Goal: Task Accomplishment & Management: Complete application form

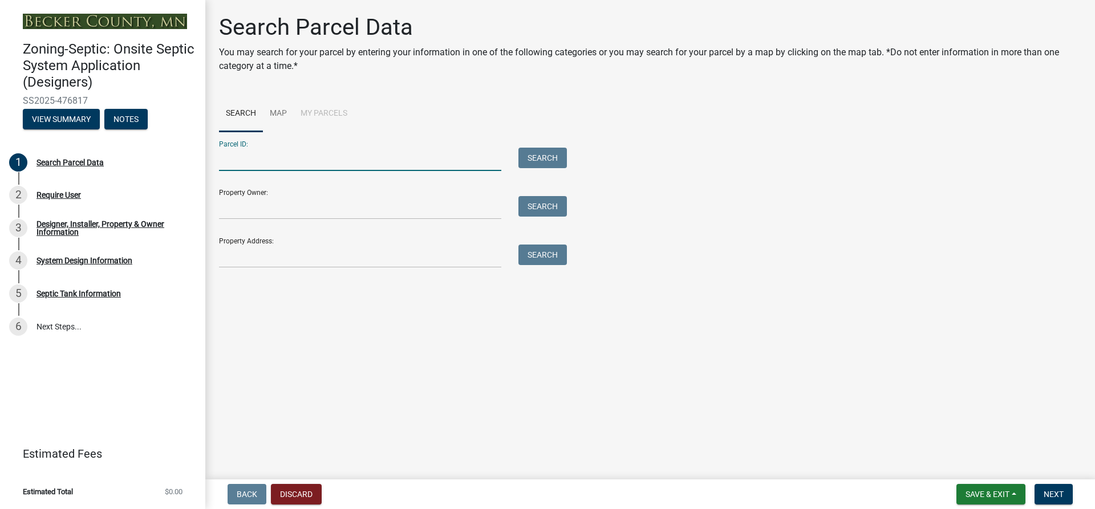
click at [238, 160] on input "Parcel ID:" at bounding box center [360, 159] width 282 height 23
type input "170659314"
click at [554, 156] on button "Search" at bounding box center [542, 158] width 48 height 21
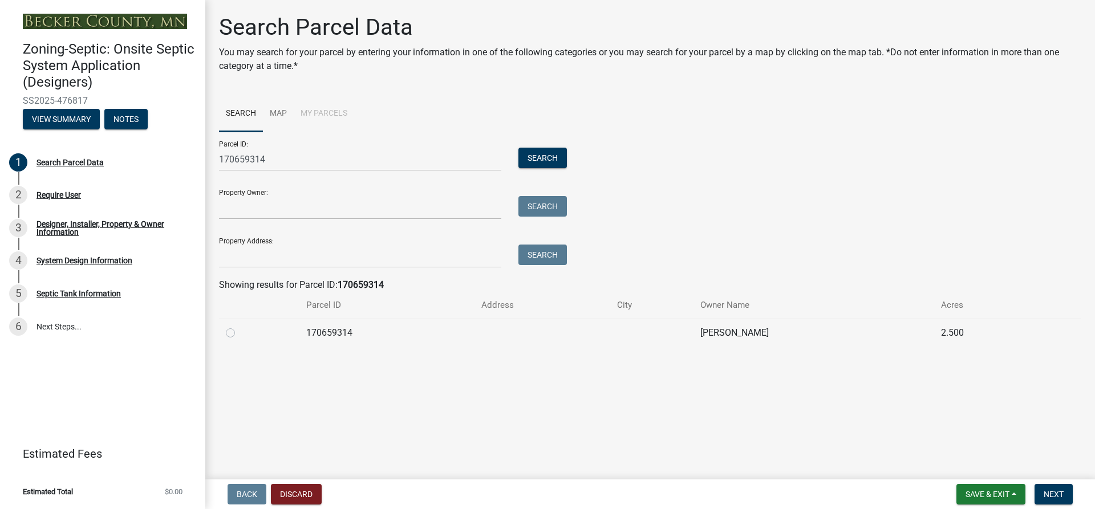
click at [239, 326] on label at bounding box center [239, 326] width 0 height 0
click at [239, 332] on input "radio" at bounding box center [242, 329] width 7 height 7
radio input "true"
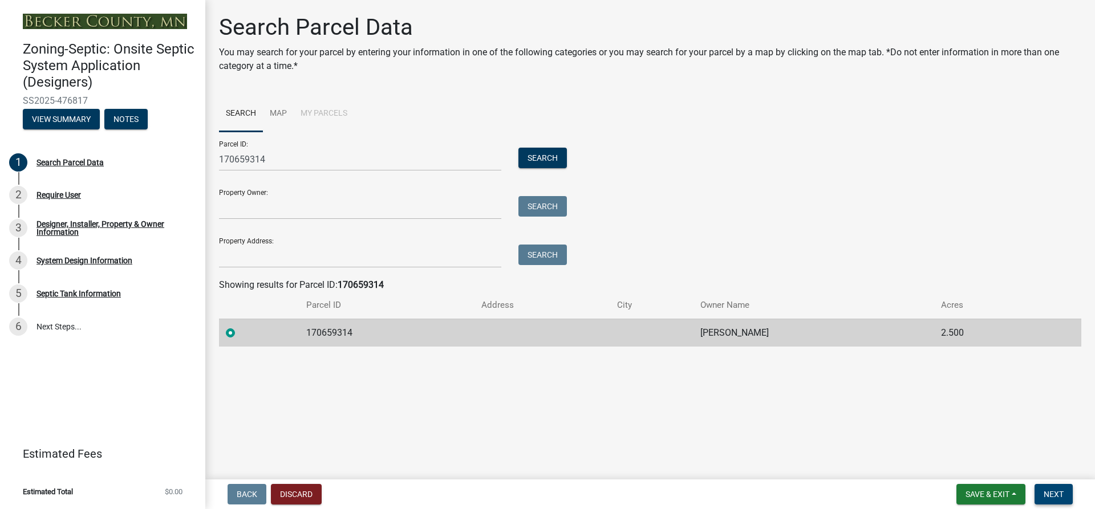
click at [1055, 494] on span "Next" at bounding box center [1053, 494] width 20 height 9
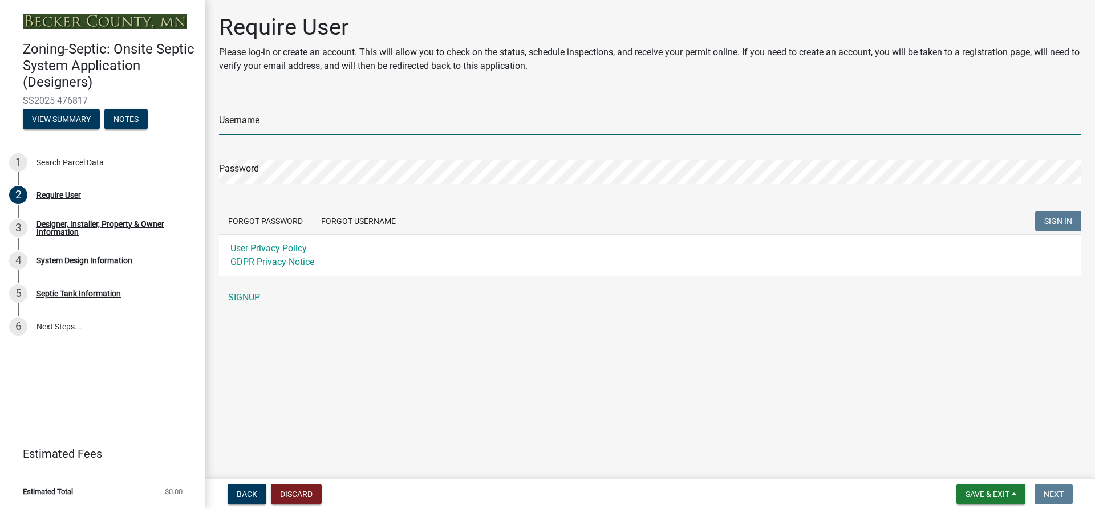
type input "DeweysSepticService"
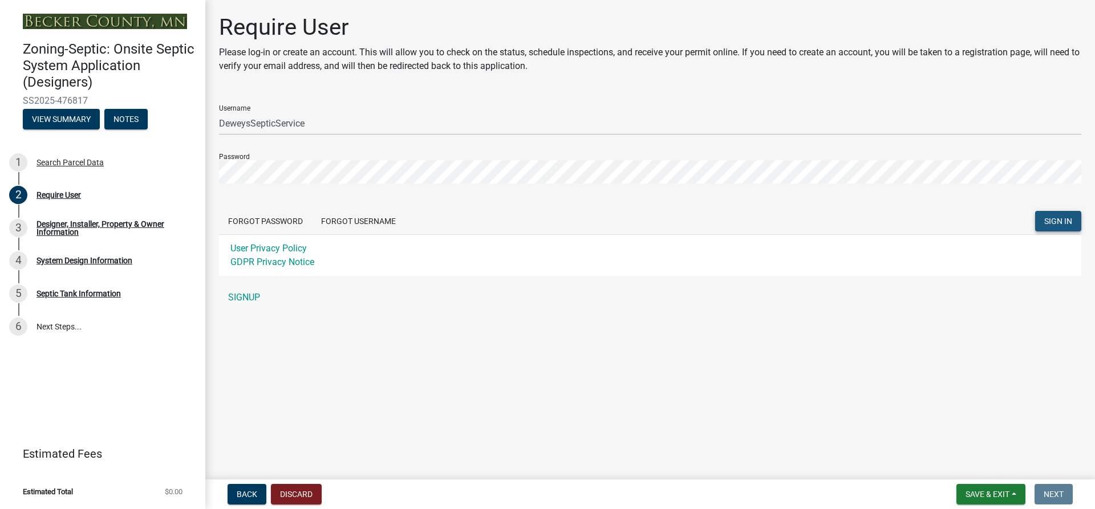
click at [1063, 219] on span "SIGN IN" at bounding box center [1058, 221] width 28 height 9
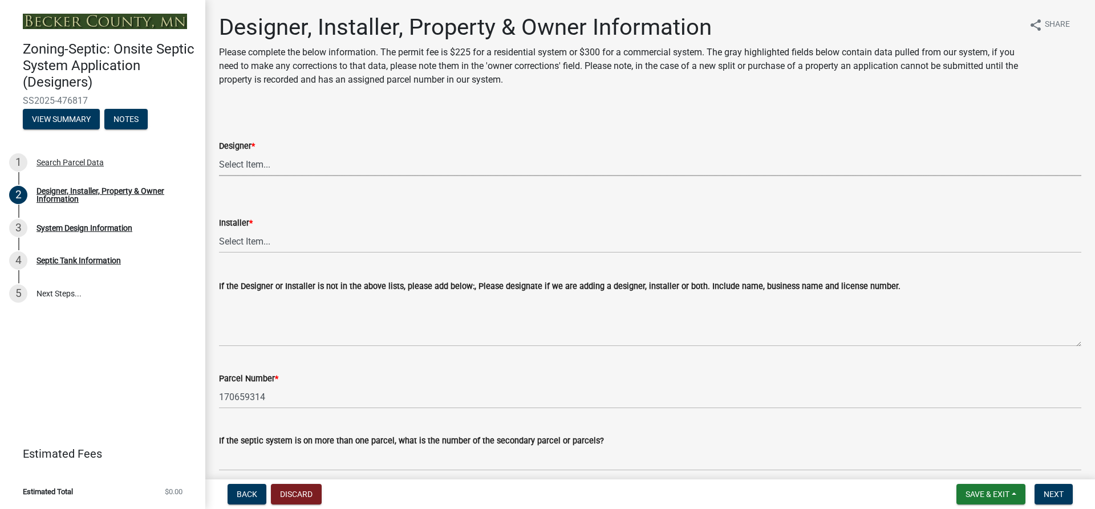
click at [269, 164] on select "Select Item... OTHER – Not listed (please add in next field and we will add to …" at bounding box center [650, 164] width 862 height 23
click at [219, 153] on select "Select Item... OTHER – Not listed (please add in next field and we will add to …" at bounding box center [650, 164] width 862 height 23
select select "d20f406a-04ce-403c-9b5c-eec541744772"
click at [281, 236] on select "Select Item... OTHER – Not listed (please add in next field and we will add to …" at bounding box center [650, 241] width 862 height 23
click at [219, 230] on select "Select Item... OTHER – Not listed (please add in next field and we will add to …" at bounding box center [650, 241] width 862 height 23
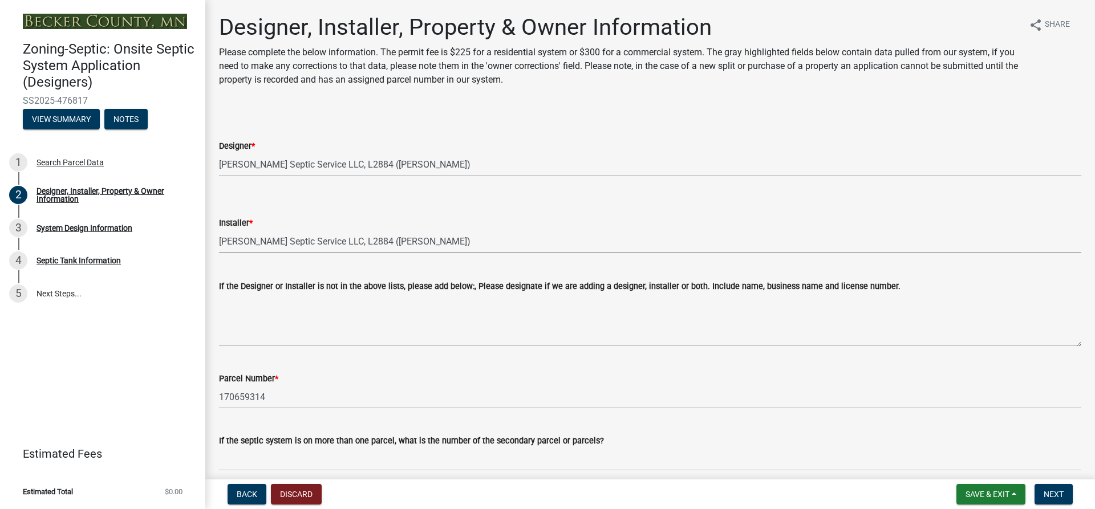
select select "9294db05-6c5b-4c2f-9460-1203ee41efa7"
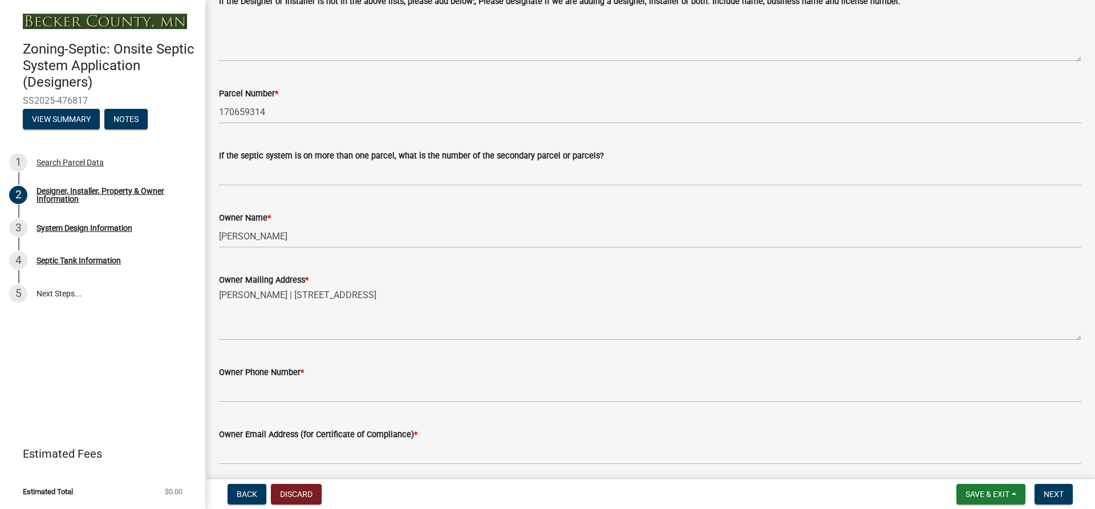
scroll to position [342, 0]
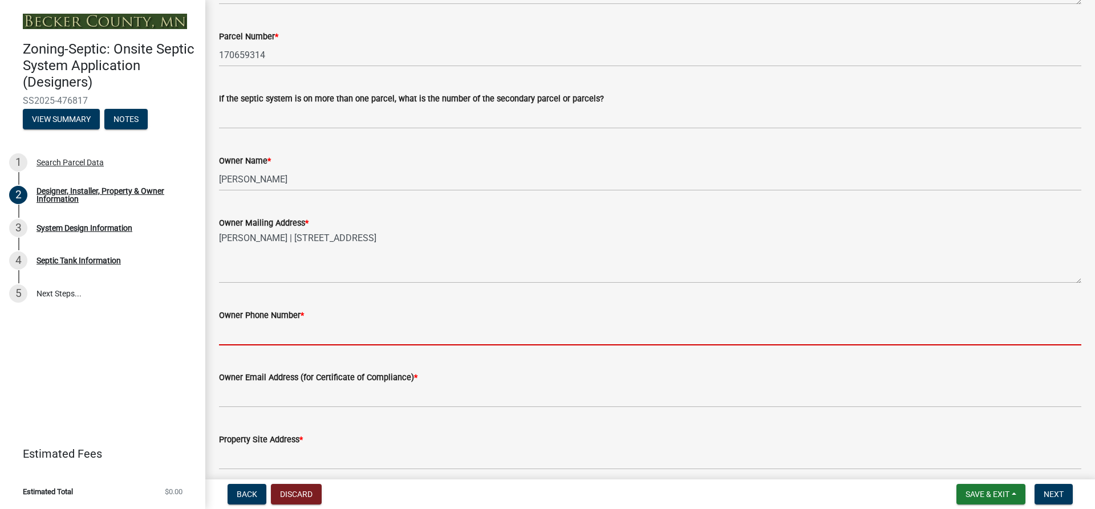
click at [253, 334] on input "Owner Phone Number *" at bounding box center [650, 333] width 862 height 23
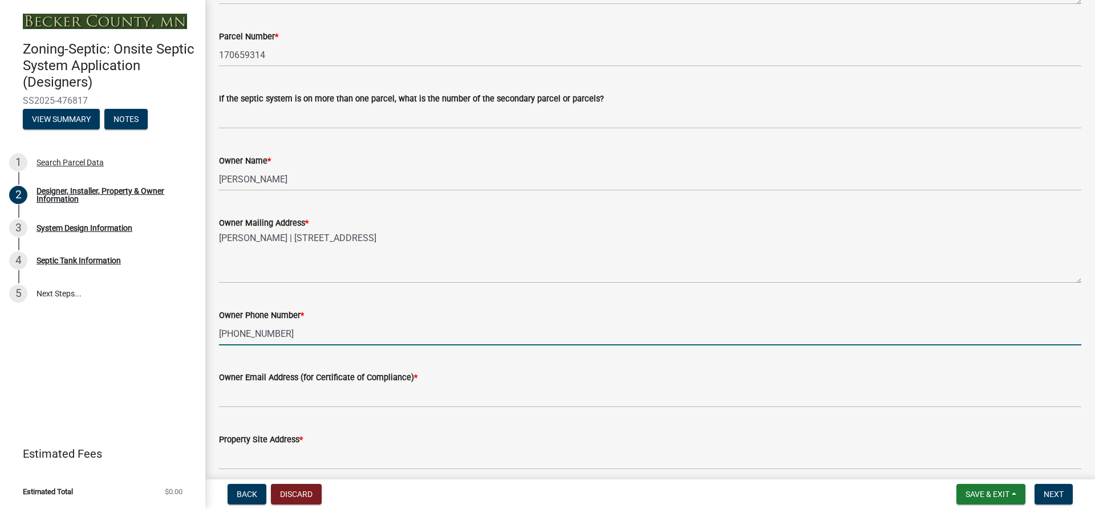
type input "[PHONE_NUMBER]"
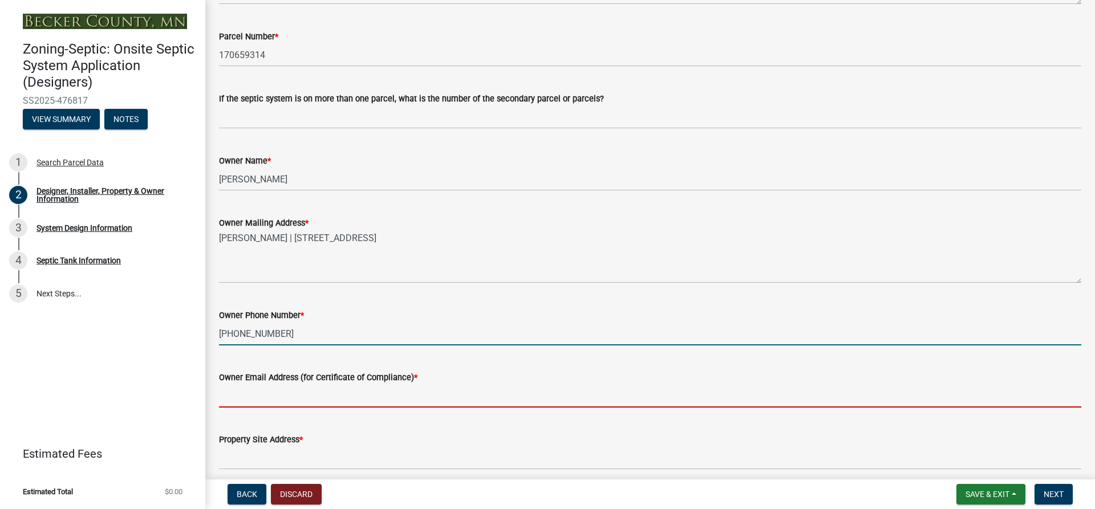
click at [250, 403] on input "Owner Email Address (for Certificate of Compliance) *" at bounding box center [650, 395] width 862 height 23
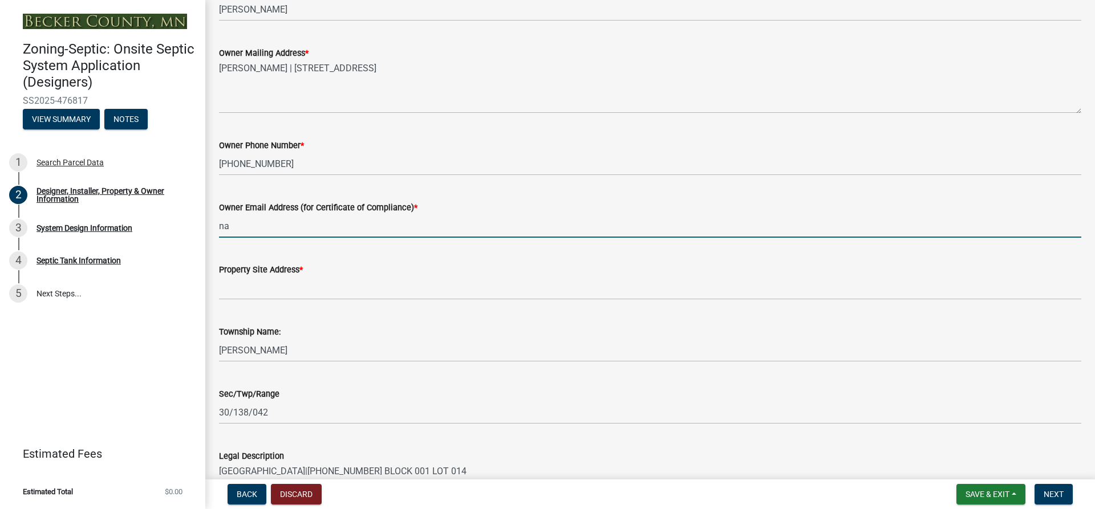
scroll to position [513, 0]
type input "na"
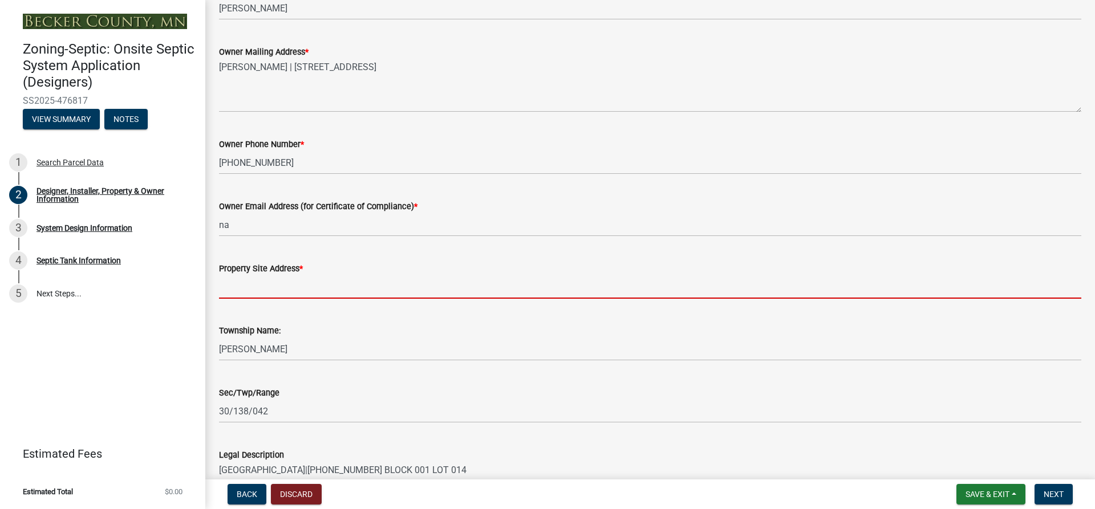
click at [282, 279] on input "Property Site Address *" at bounding box center [650, 286] width 862 height 23
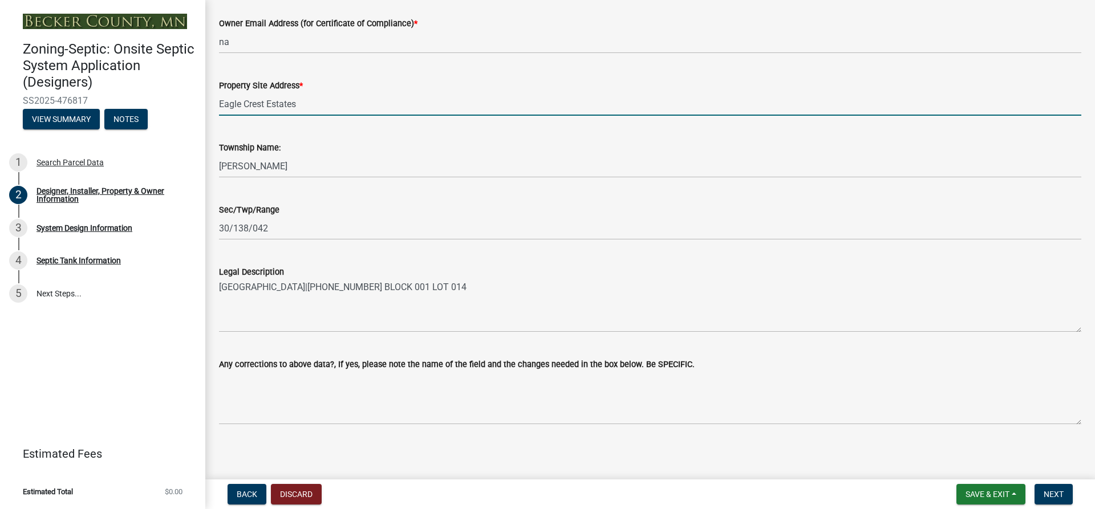
scroll to position [700, 0]
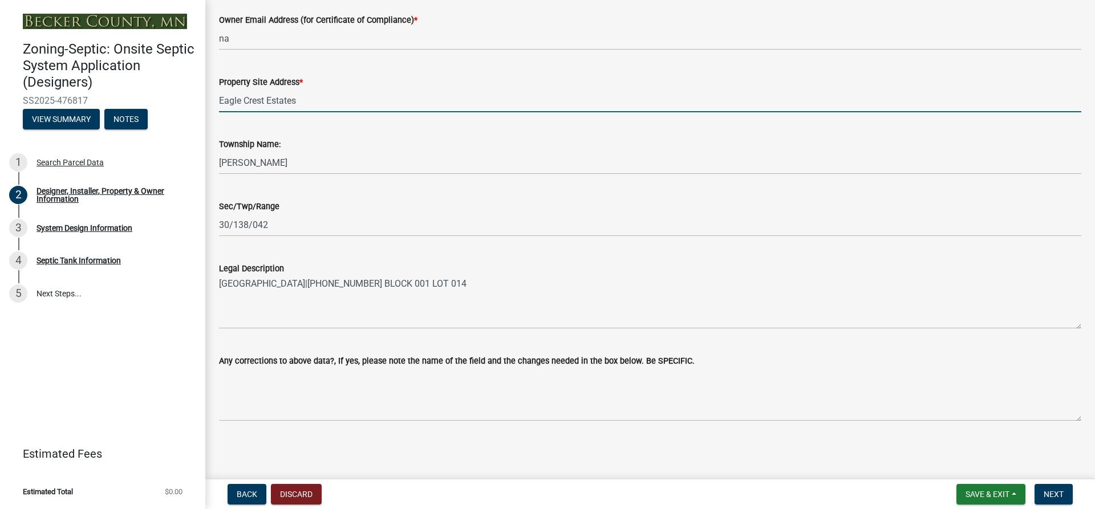
type input "Eagle Crest Estates"
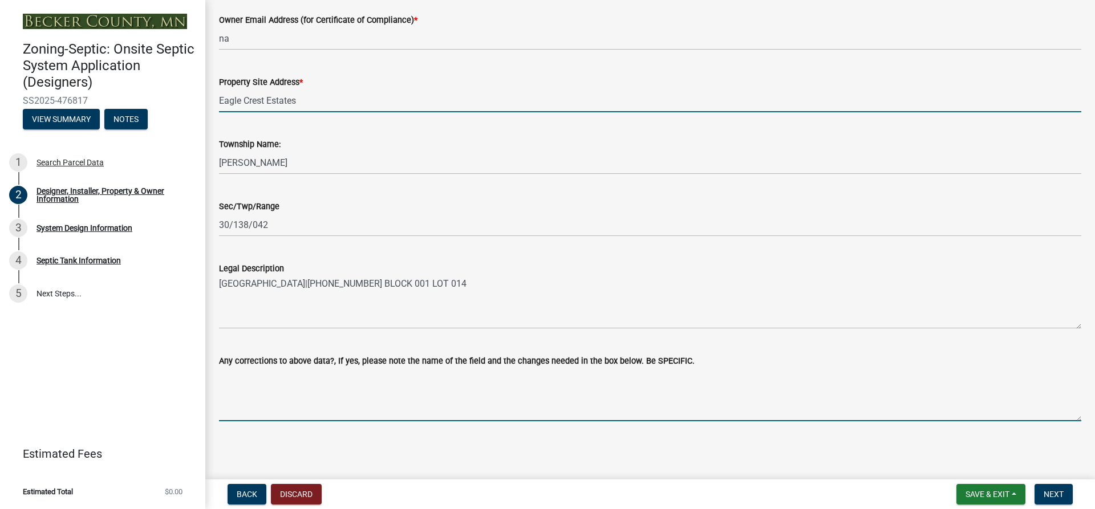
click at [644, 393] on textarea "Any corrections to above data?, If yes, please note the name of the field and t…" at bounding box center [650, 395] width 862 height 54
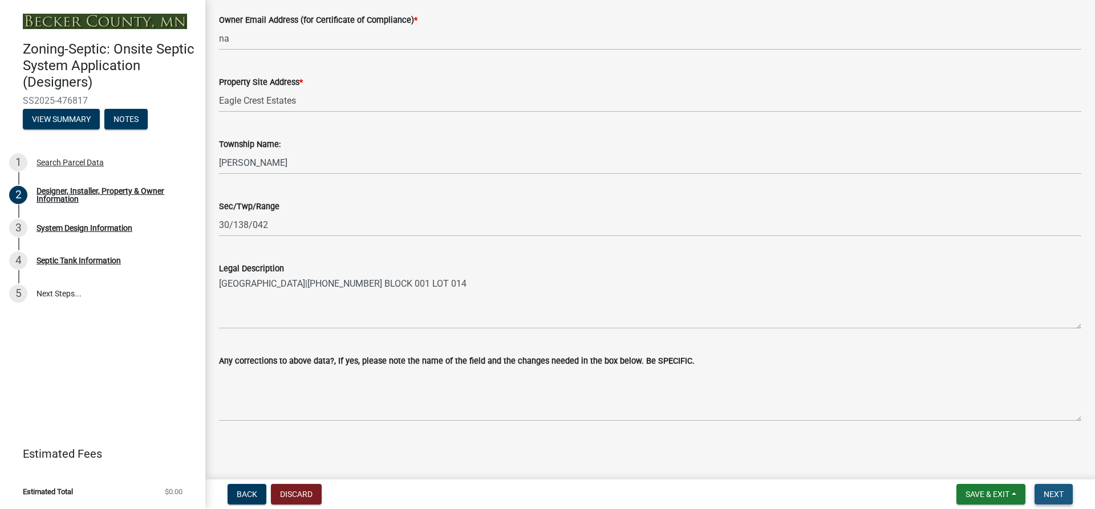
click at [1057, 494] on span "Next" at bounding box center [1053, 494] width 20 height 9
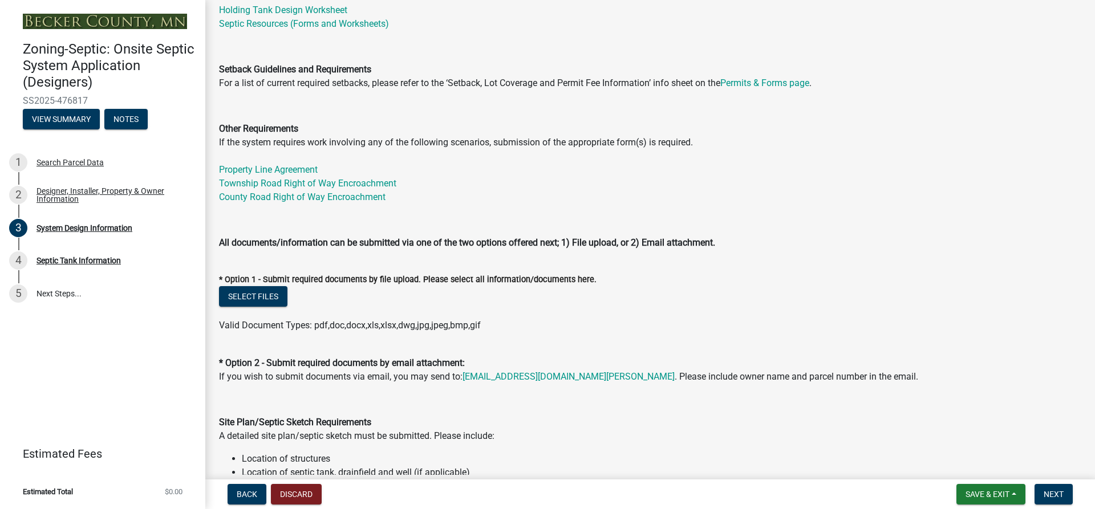
scroll to position [342, 0]
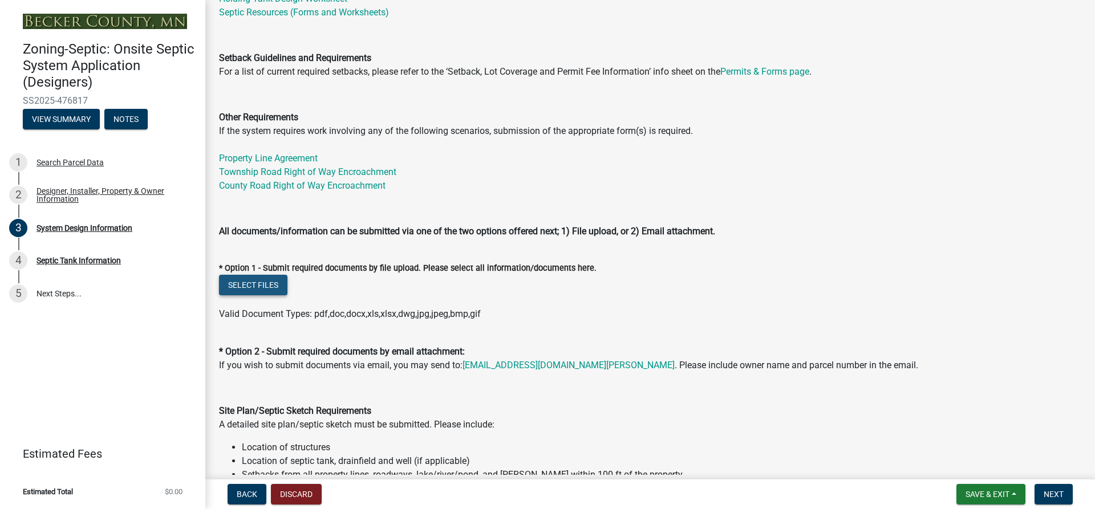
click at [236, 288] on button "Select files" at bounding box center [253, 285] width 68 height 21
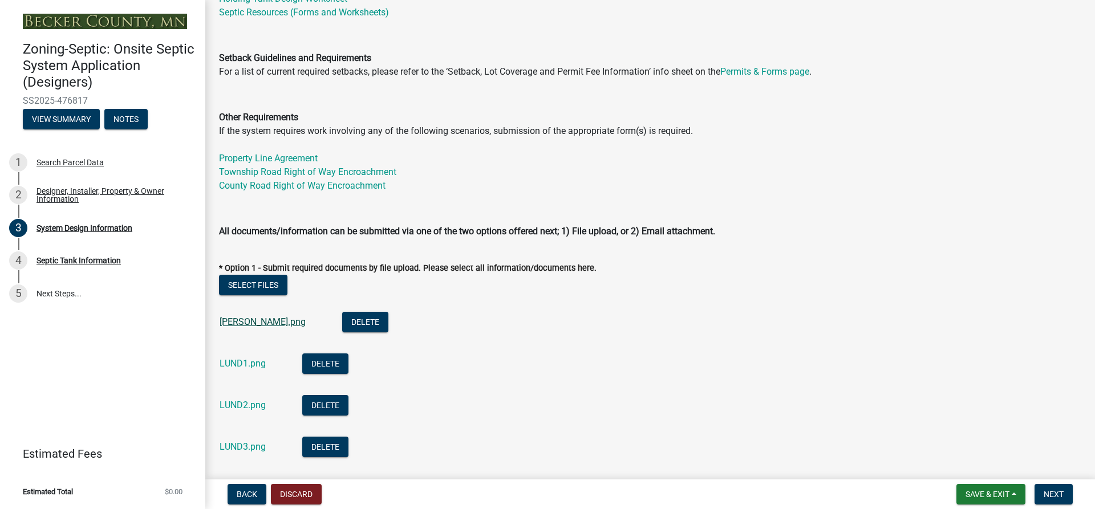
click at [224, 323] on link "[PERSON_NAME].png" at bounding box center [263, 321] width 86 height 11
click at [237, 369] on div "LUND1.png" at bounding box center [252, 365] width 64 height 23
click at [240, 361] on link "LUND1.png" at bounding box center [243, 363] width 46 height 11
click at [229, 401] on link "LUND2.png" at bounding box center [243, 405] width 46 height 11
click at [235, 449] on link "LUND3.png" at bounding box center [243, 446] width 46 height 11
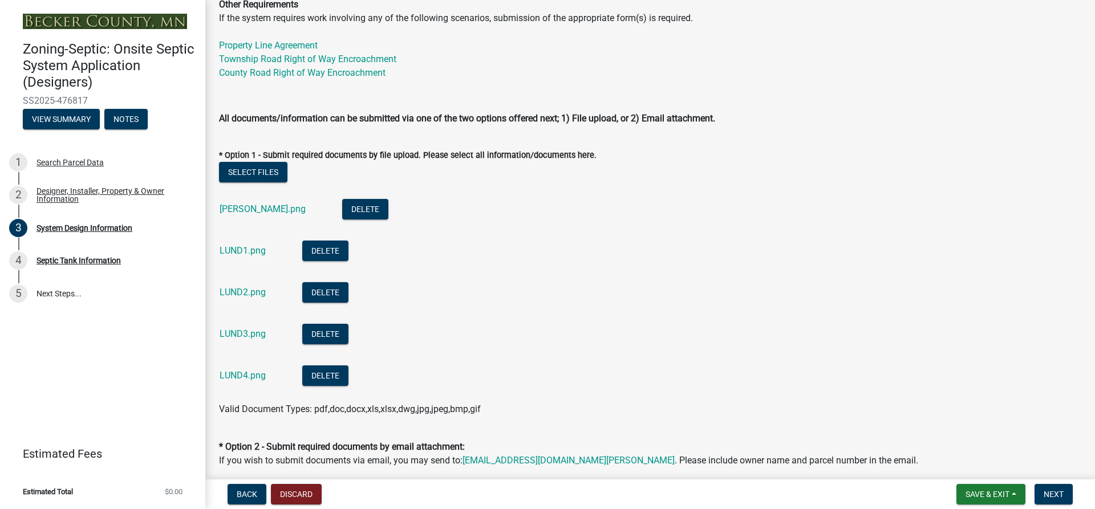
scroll to position [456, 0]
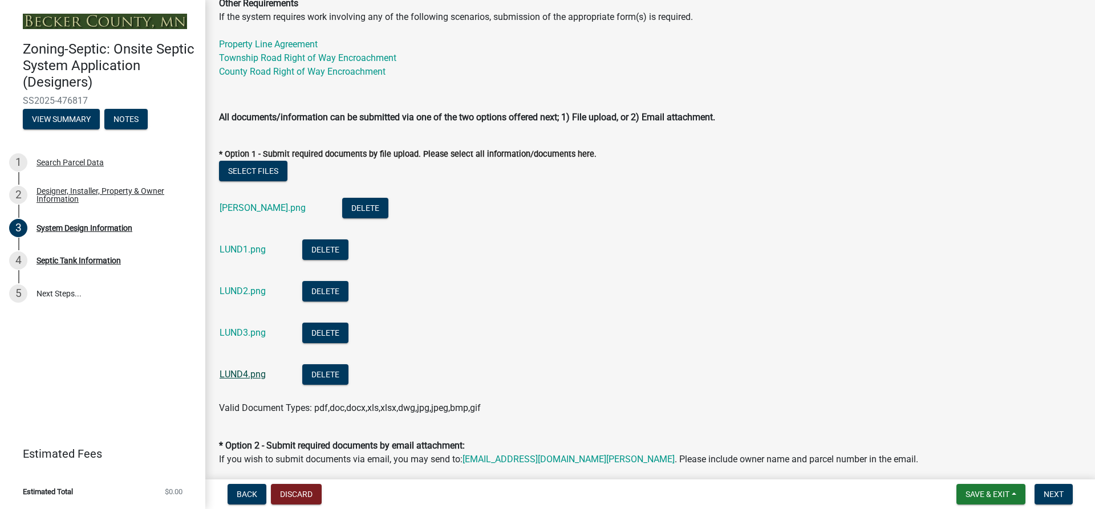
click at [253, 375] on link "LUND4.png" at bounding box center [243, 374] width 46 height 11
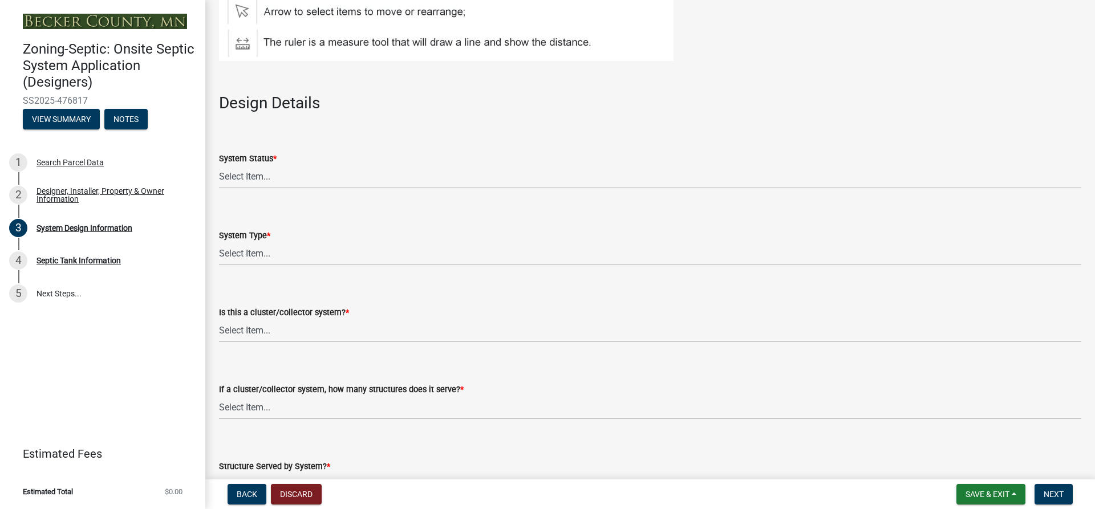
scroll to position [1482, 0]
click at [243, 173] on select "Select Item... No Existing System Replacement System Failing System (Cesspool, …" at bounding box center [650, 176] width 862 height 23
click at [219, 165] on select "Select Item... No Existing System Replacement System Failing System (Cesspool, …" at bounding box center [650, 176] width 862 height 23
select select "55497d75-c43f-4635-a730-e0737ce05d56"
click at [247, 248] on select "Select Item... Type I Type II Type III Type IV Type V" at bounding box center [650, 253] width 862 height 23
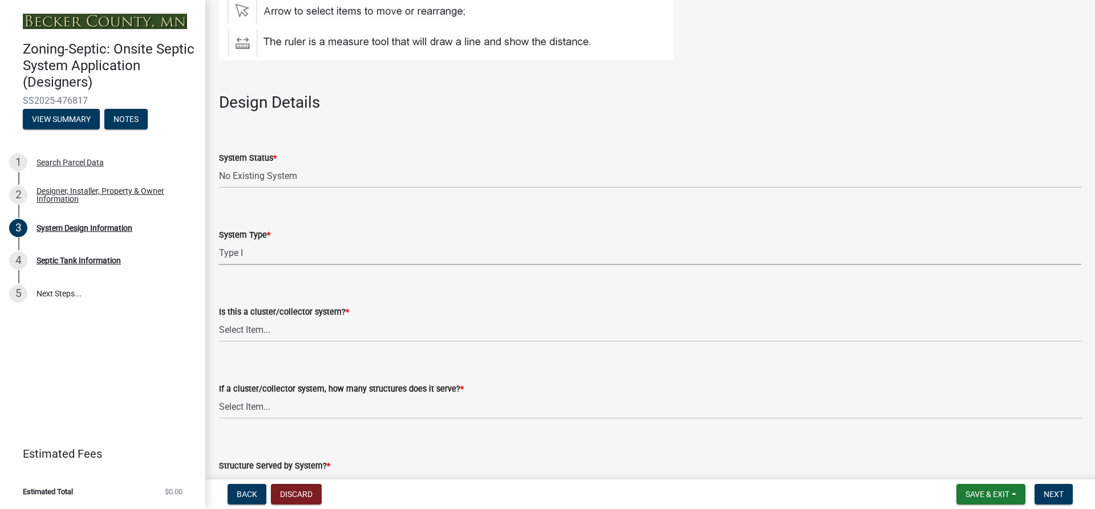
click at [219, 242] on select "Select Item... Type I Type II Type III Type IV Type V" at bounding box center [650, 253] width 862 height 23
select select "25258e87-3ef9-4f1c-a5f1-75a1d463abfb"
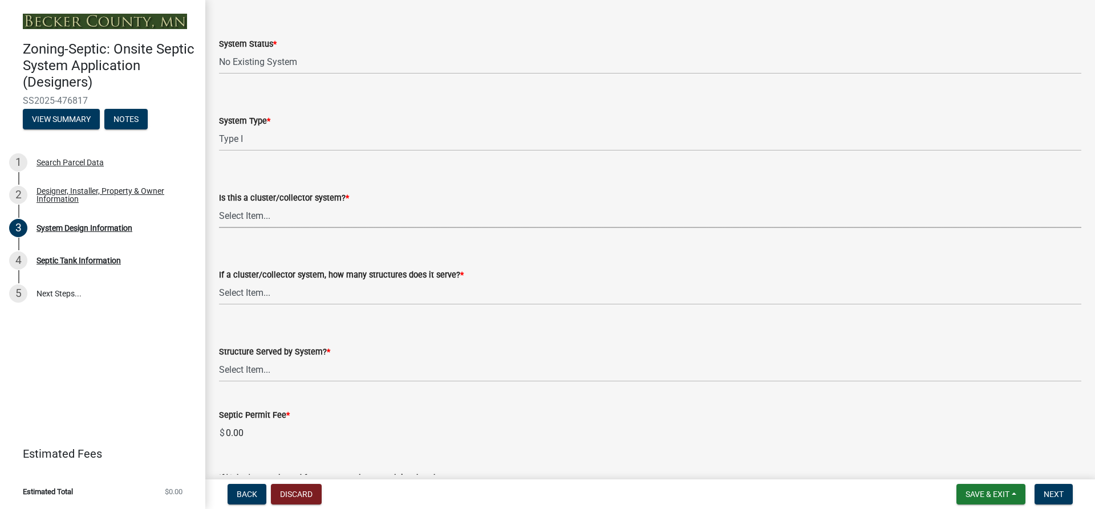
click at [255, 214] on select "Select Item... Yes No" at bounding box center [650, 216] width 862 height 23
click at [219, 205] on select "Select Item... Yes No" at bounding box center [650, 216] width 862 height 23
select select "011fbff4-a41d-4a75-9bd8-71c7e6c69e0d"
click at [248, 293] on select "Select Item... Not a cluster/collector system 1 2 3 4 5 6 7 8 9 10" at bounding box center [650, 293] width 862 height 23
click at [219, 282] on select "Select Item... Not a cluster/collector system 1 2 3 4 5 6 7 8 9 10" at bounding box center [650, 293] width 862 height 23
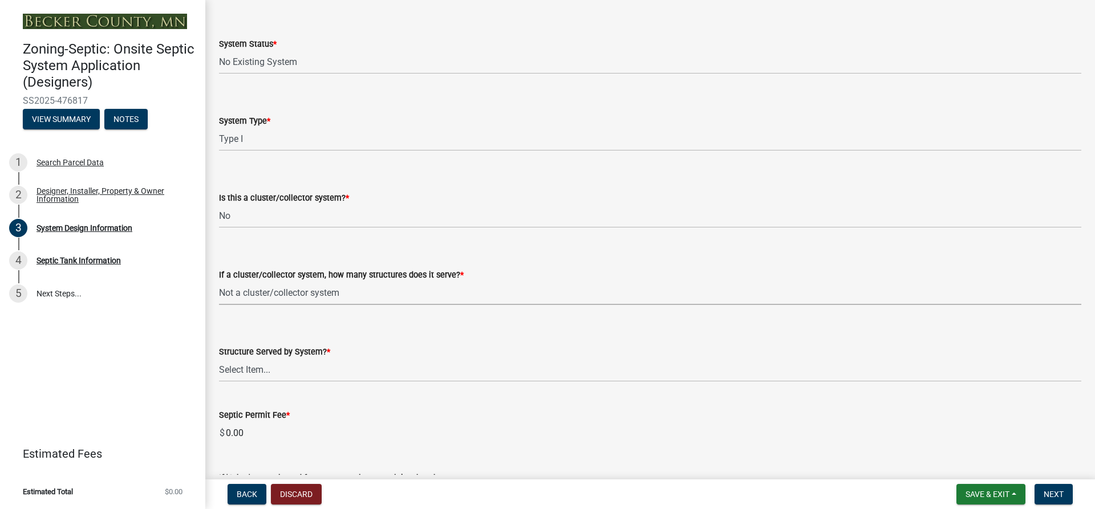
select select "85fdfef2-2683-4311-b5d5-5505f6411127"
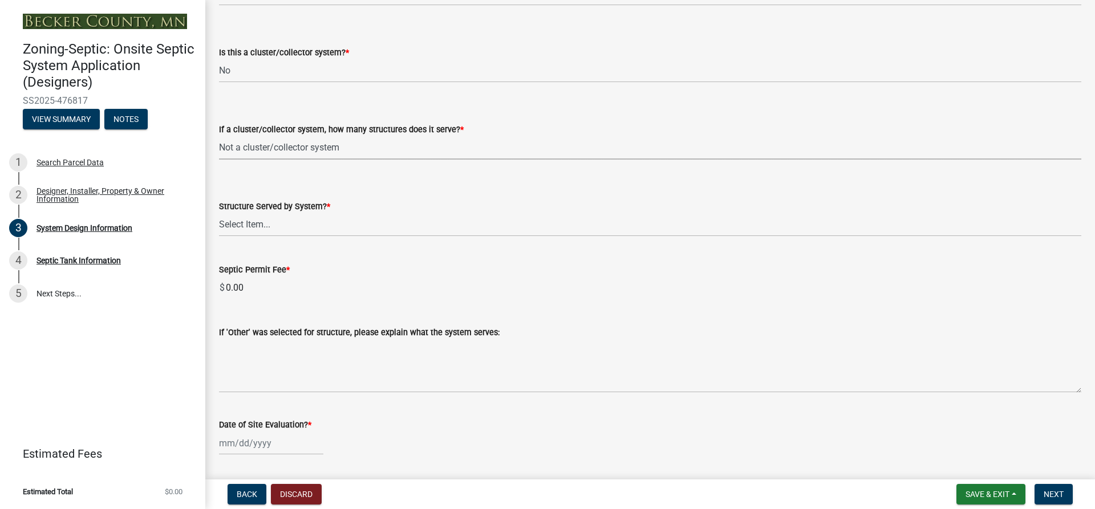
scroll to position [1768, 0]
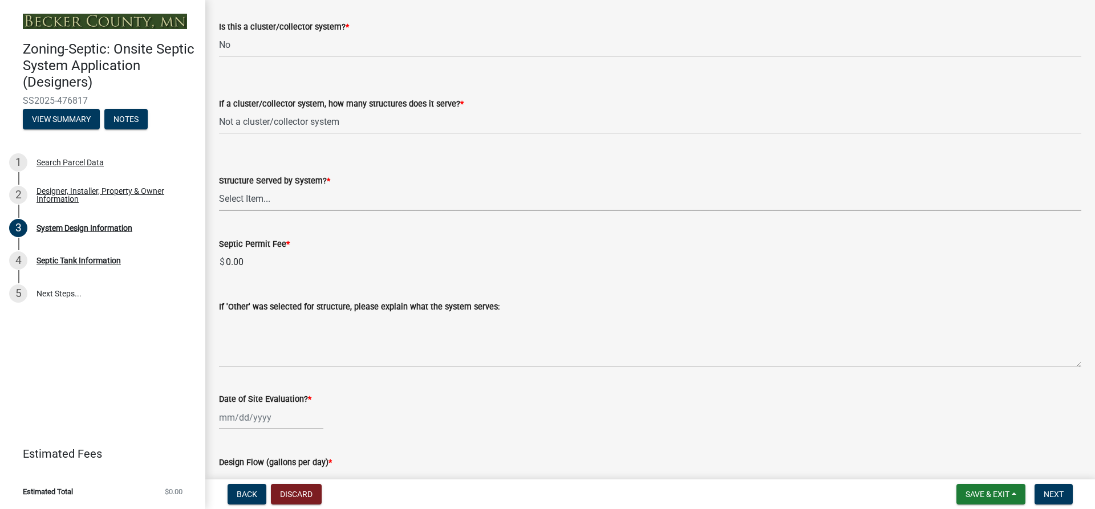
click at [266, 206] on select "Select Item... Commercial Resort Commercial - Non Resort Other Full-Time Dwelli…" at bounding box center [650, 199] width 862 height 23
click at [219, 188] on select "Select Item... Commercial Resort Commercial - Non Resort Other Full-Time Dwelli…" at bounding box center [650, 199] width 862 height 23
select select "d95a9312-c8a1-4ec7-8581-25dbcf440a1f"
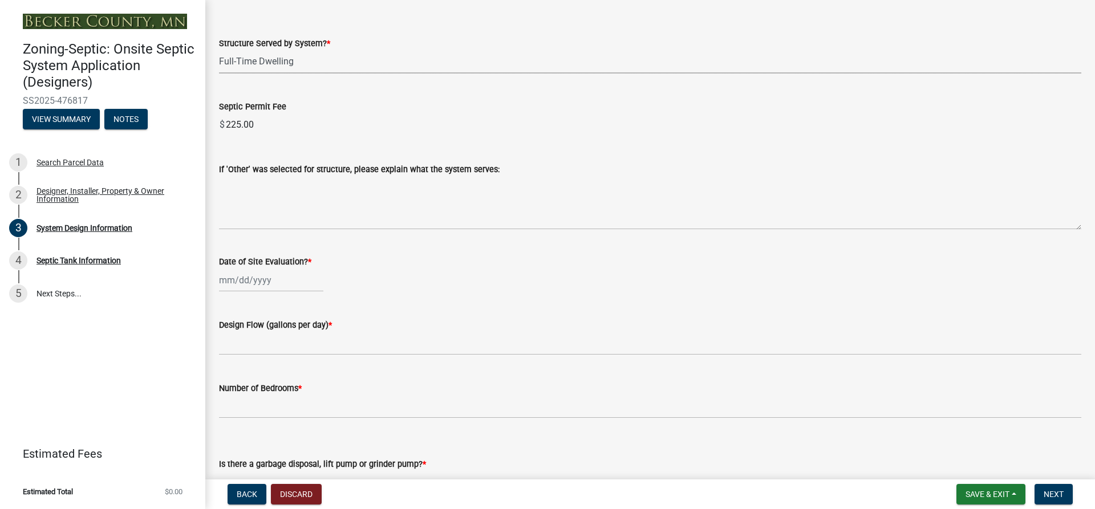
scroll to position [1939, 0]
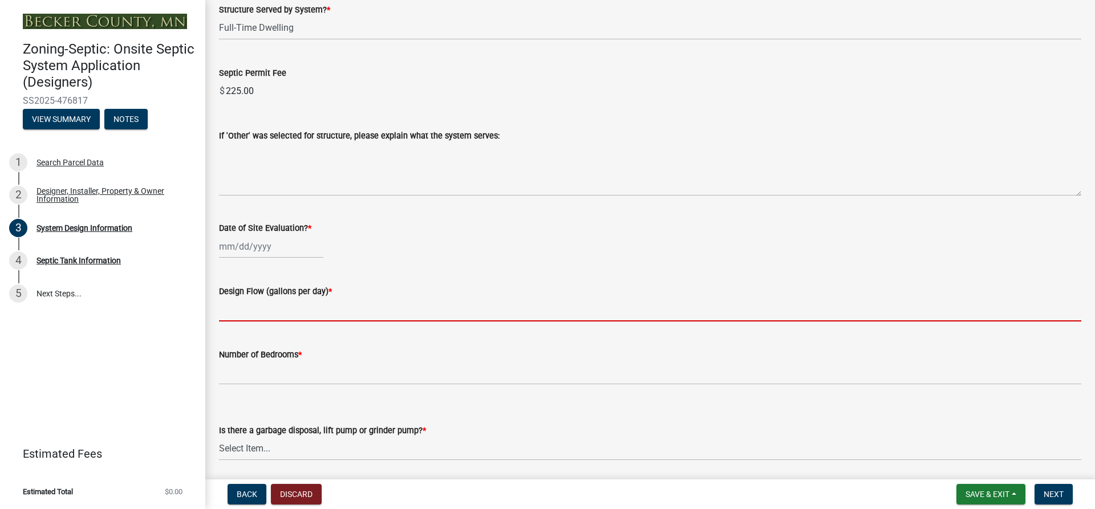
click at [234, 308] on input "text" at bounding box center [650, 309] width 862 height 23
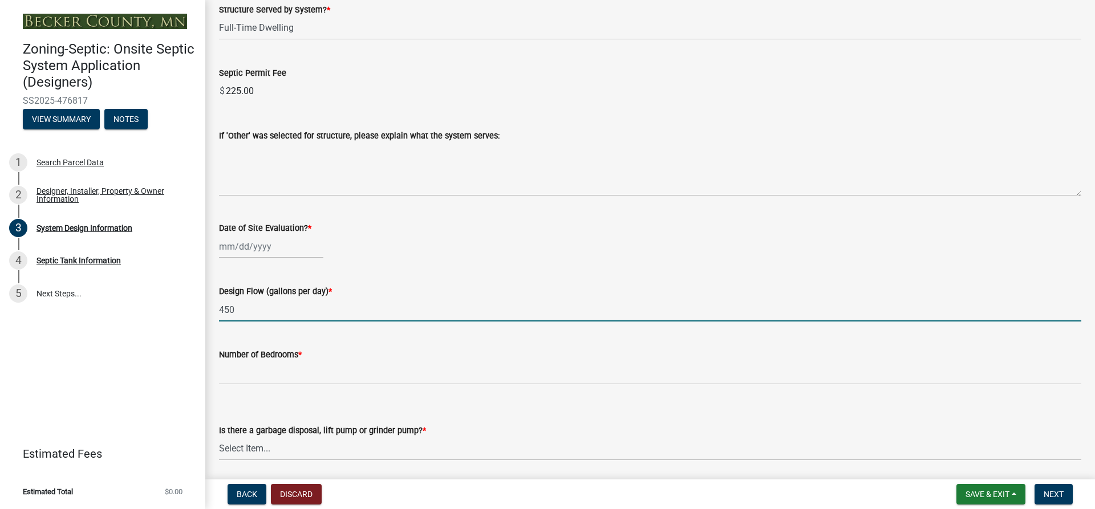
type input "450"
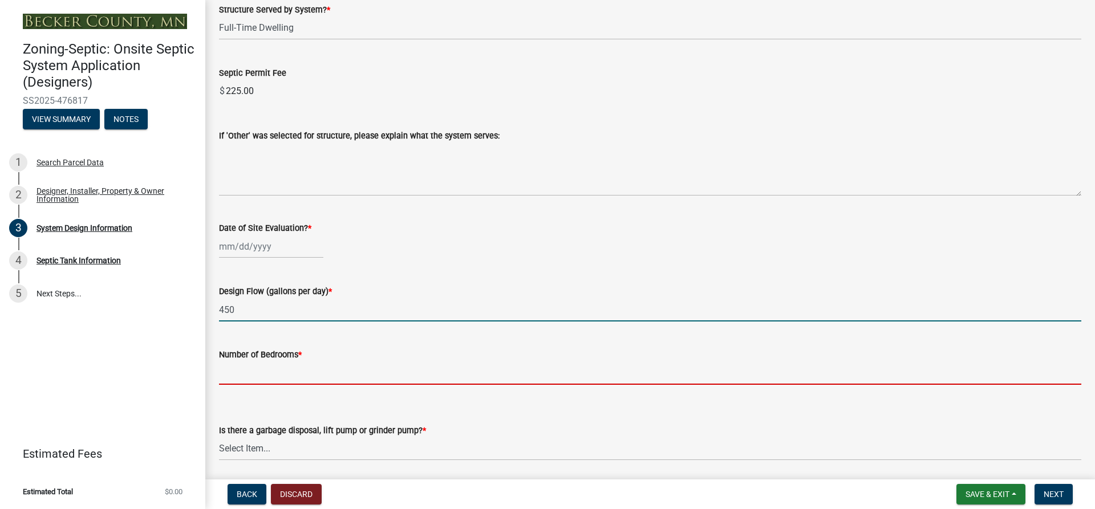
click at [253, 368] on input "Number of Bedrooms *" at bounding box center [650, 372] width 862 height 23
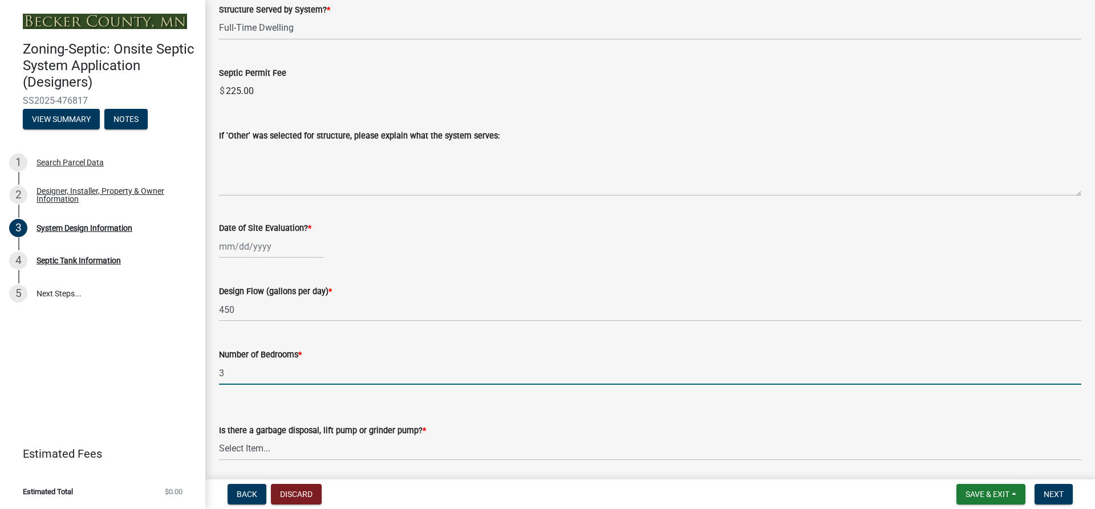
type input "3"
click at [336, 406] on div "Is there a garbage disposal, lift pump or grinder pump? * Select Item... Yes No" at bounding box center [650, 427] width 862 height 67
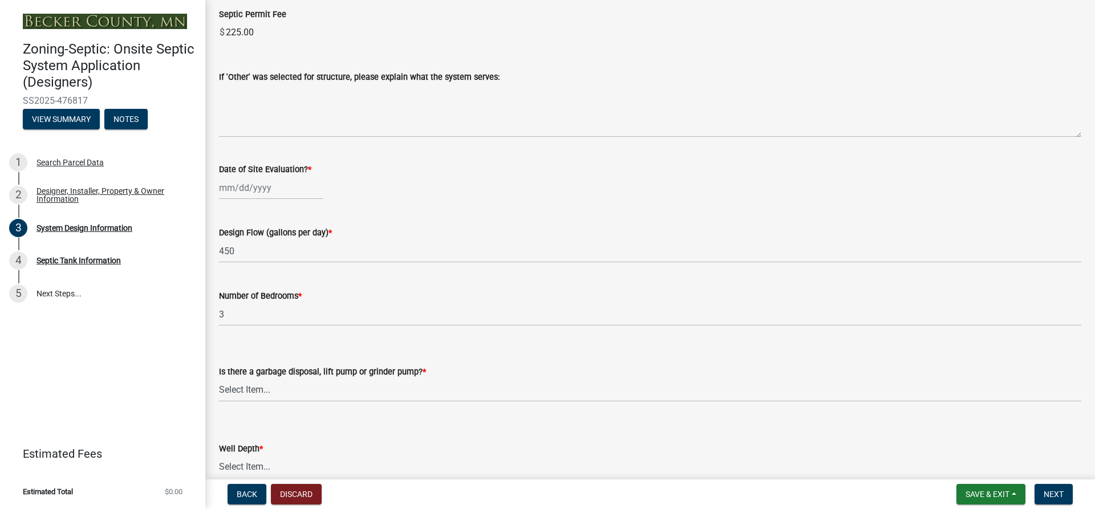
scroll to position [2053, 0]
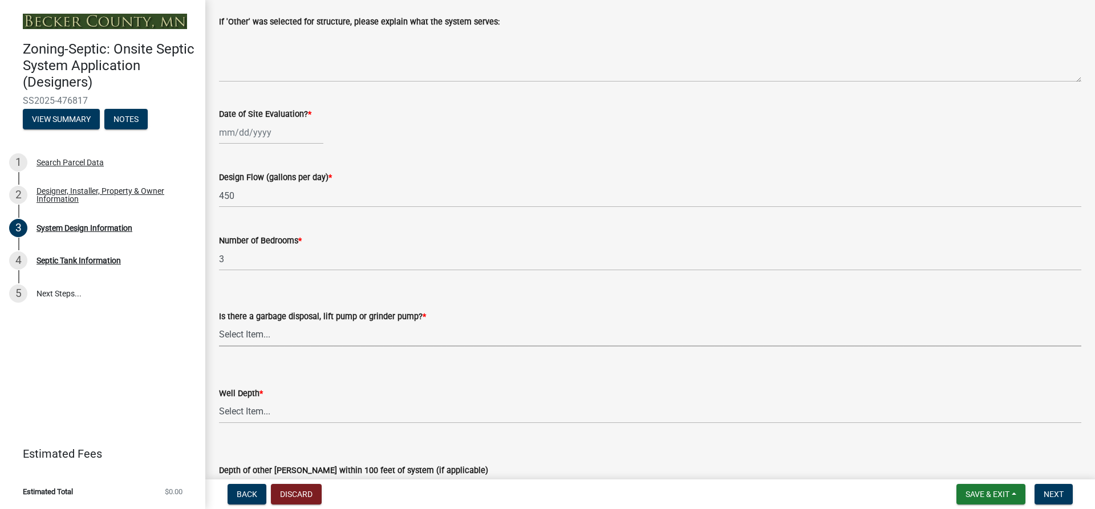
click at [261, 327] on select "Select Item... Yes No" at bounding box center [650, 334] width 862 height 23
click at [219, 323] on select "Select Item... Yes No" at bounding box center [650, 334] width 862 height 23
select select "ba735beb-519e-40f0-ae20-62d65fc4c46b"
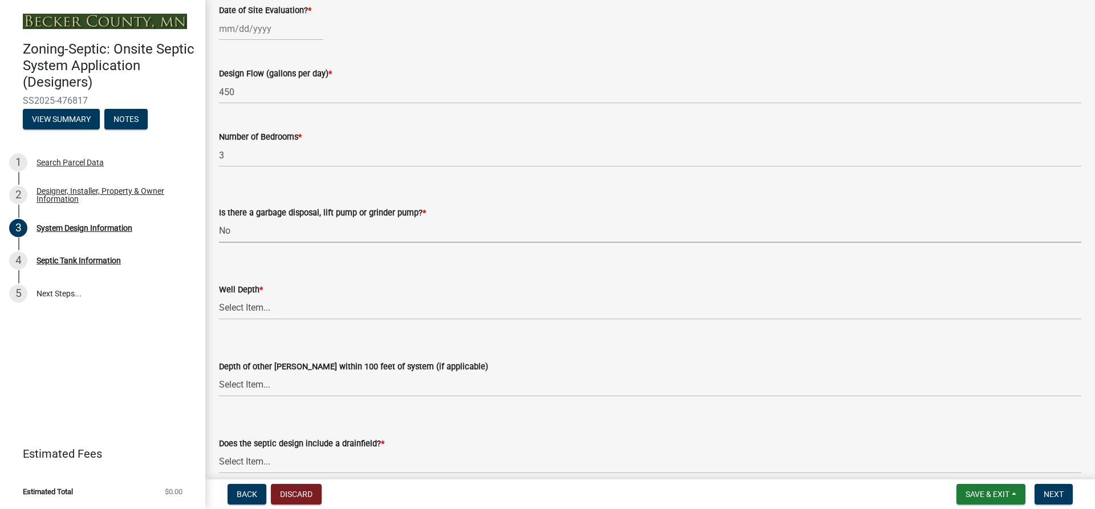
scroll to position [2167, 0]
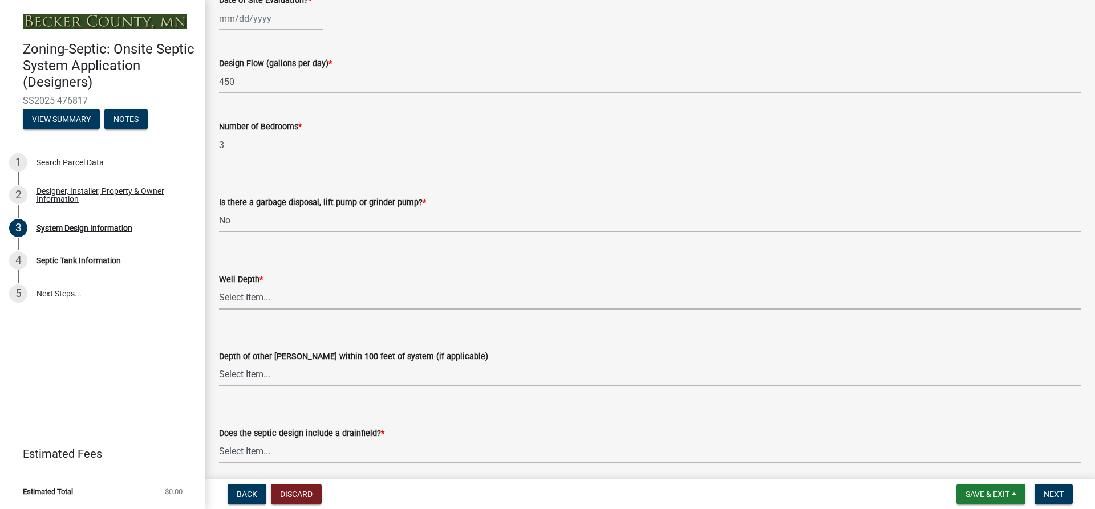
click at [238, 297] on select "Select Item... Deep Well Shallow Well Well not yet installed - To be drilled No…" at bounding box center [650, 297] width 862 height 23
click at [219, 286] on select "Select Item... Deep Well Shallow Well Well not yet installed - To be drilled No…" at bounding box center [650, 297] width 862 height 23
select select "7b30f360-6895-496a-9f34-da1efdcbc234"
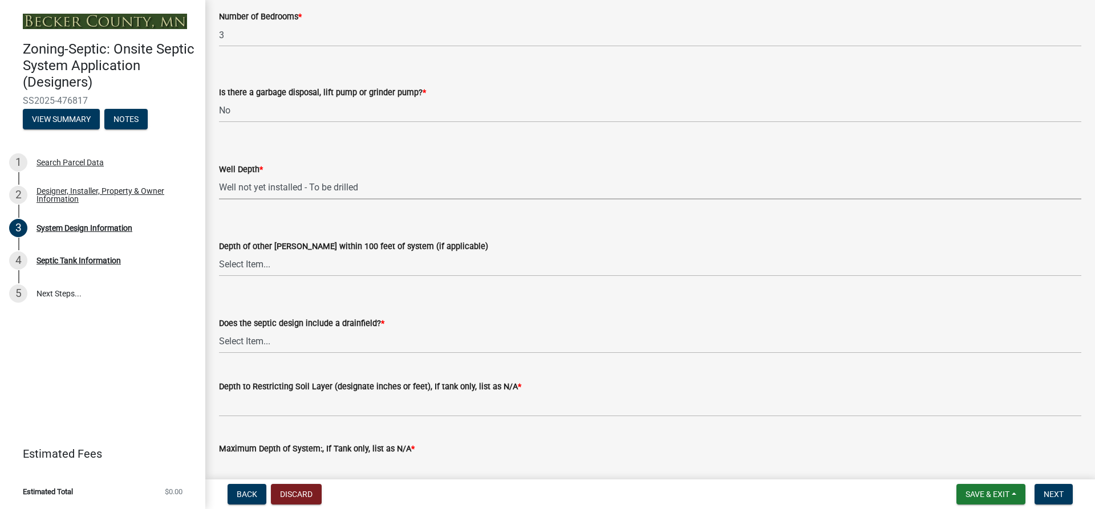
scroll to position [2281, 0]
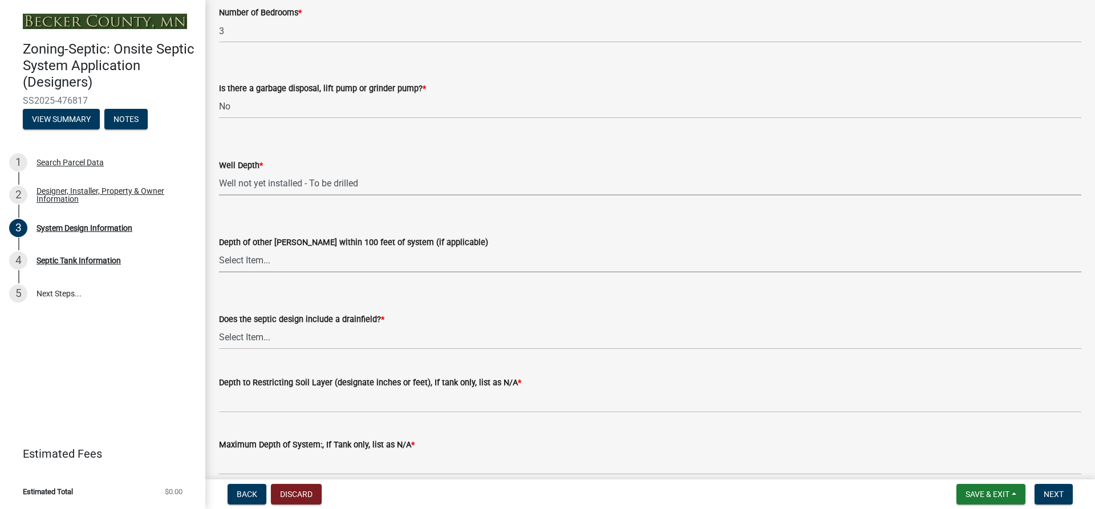
click at [255, 255] on select "Select Item... Deep Well Shallow Well No other [PERSON_NAME]" at bounding box center [650, 260] width 862 height 23
click at [219, 249] on select "Select Item... Deep Well Shallow Well No other [PERSON_NAME]" at bounding box center [650, 260] width 862 height 23
select select "384fc250-a67e-4e5e-a6e0-19116deb63e7"
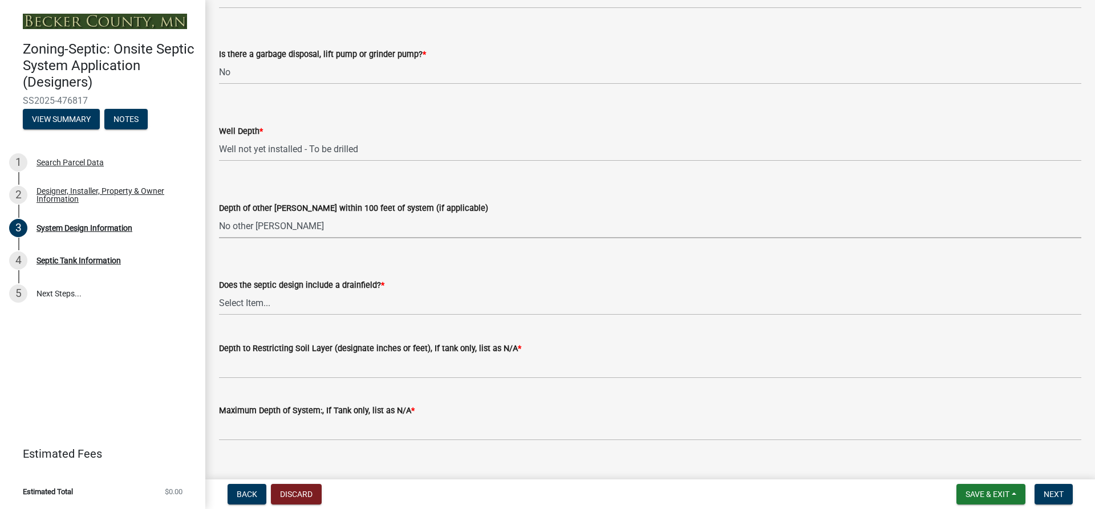
scroll to position [2334, 0]
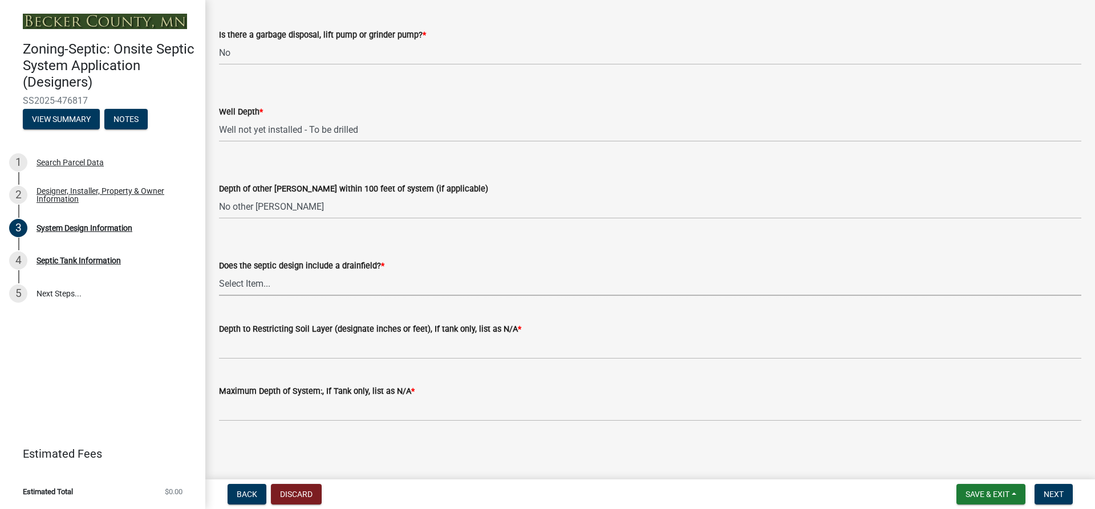
click at [245, 276] on select "Select Item... Yes No Existing - COC must by submitted" at bounding box center [650, 284] width 862 height 23
click at [219, 273] on select "Select Item... Yes No Existing - COC must by submitted" at bounding box center [650, 284] width 862 height 23
select select "a0c59fcd-b61c-4c3a-90a8-e70849750c47"
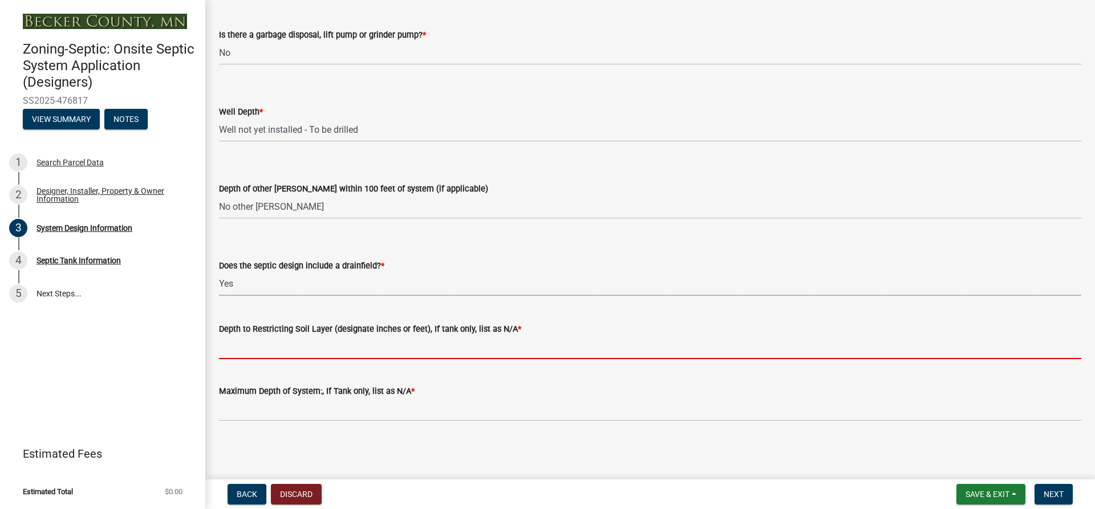
click at [274, 351] on input "Depth to Restricting Soil Layer (designate inches or feet), If tank only, list …" at bounding box center [650, 347] width 862 height 23
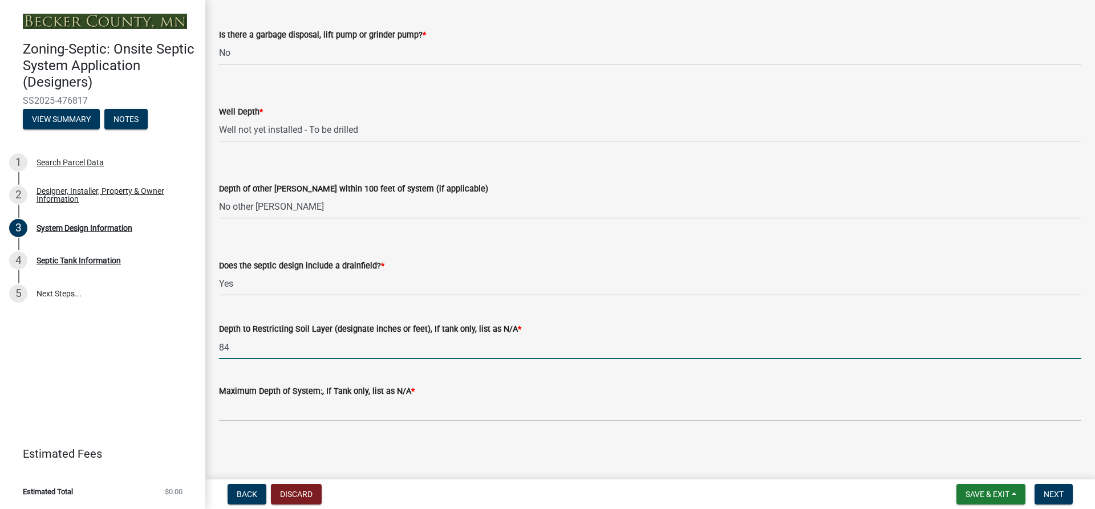
type input "84"
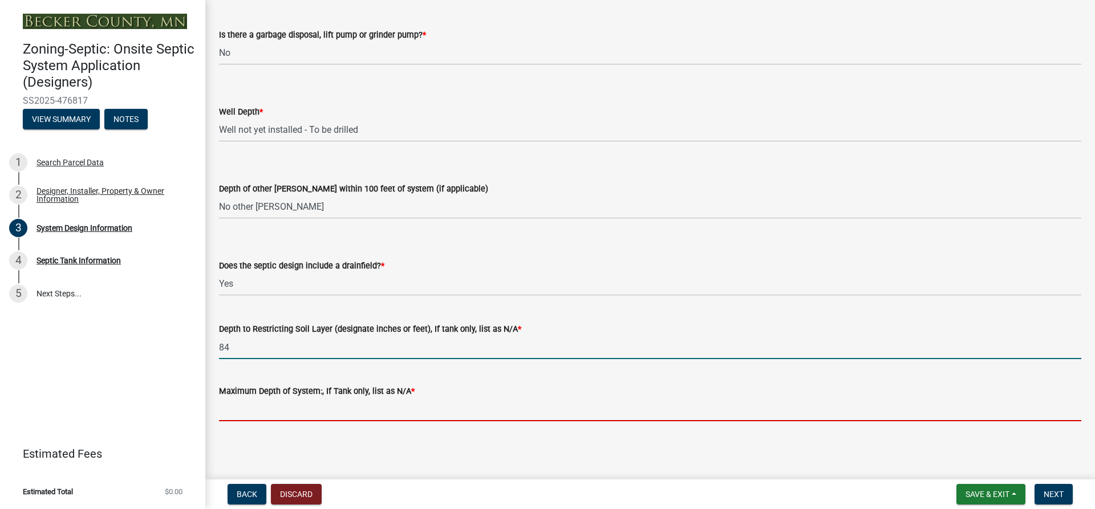
click at [255, 405] on input "Maximum Depth of System:, If Tank only, list as N/A *" at bounding box center [650, 409] width 862 height 23
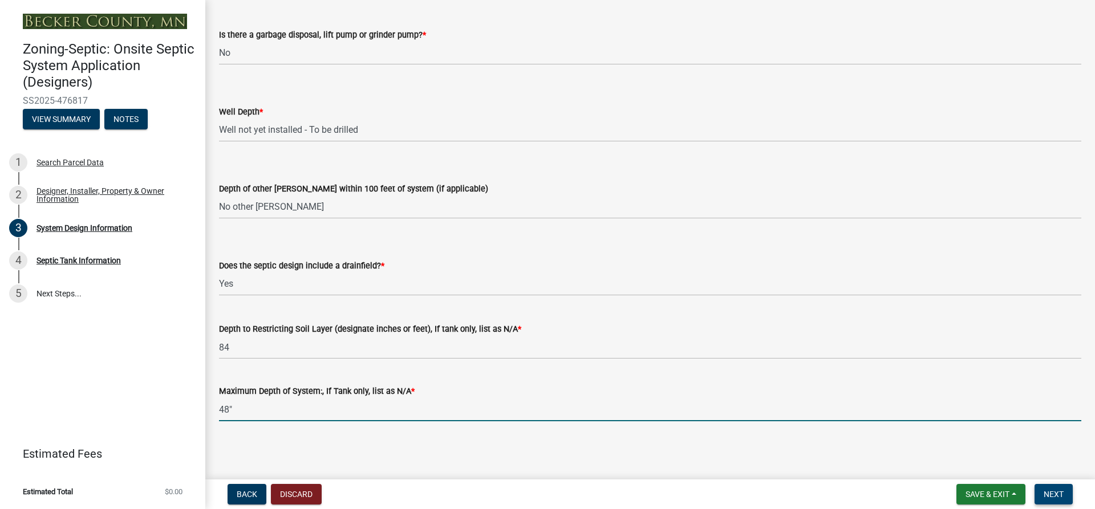
type input "48""
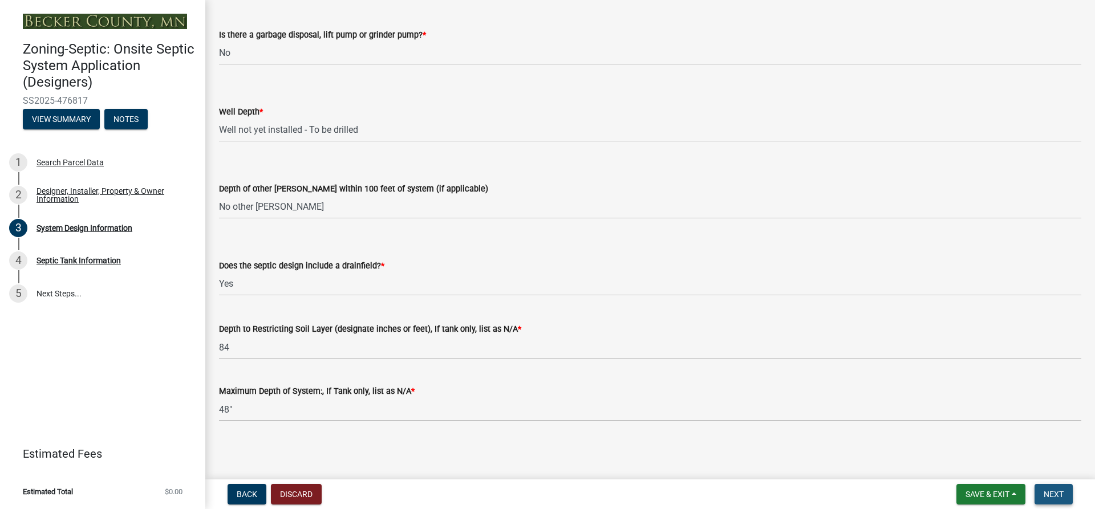
click at [1044, 490] on span "Next" at bounding box center [1053, 494] width 20 height 9
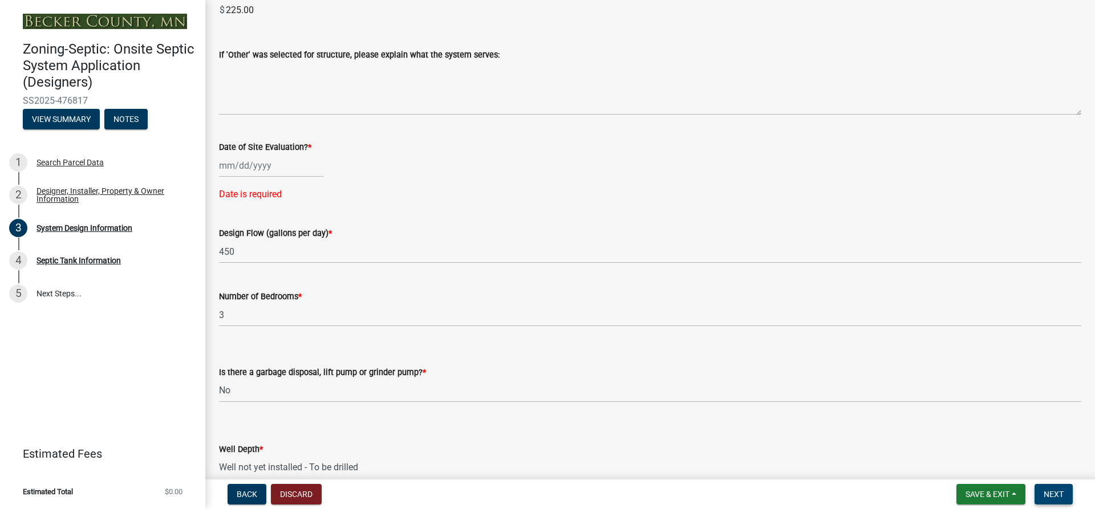
scroll to position [2015, 0]
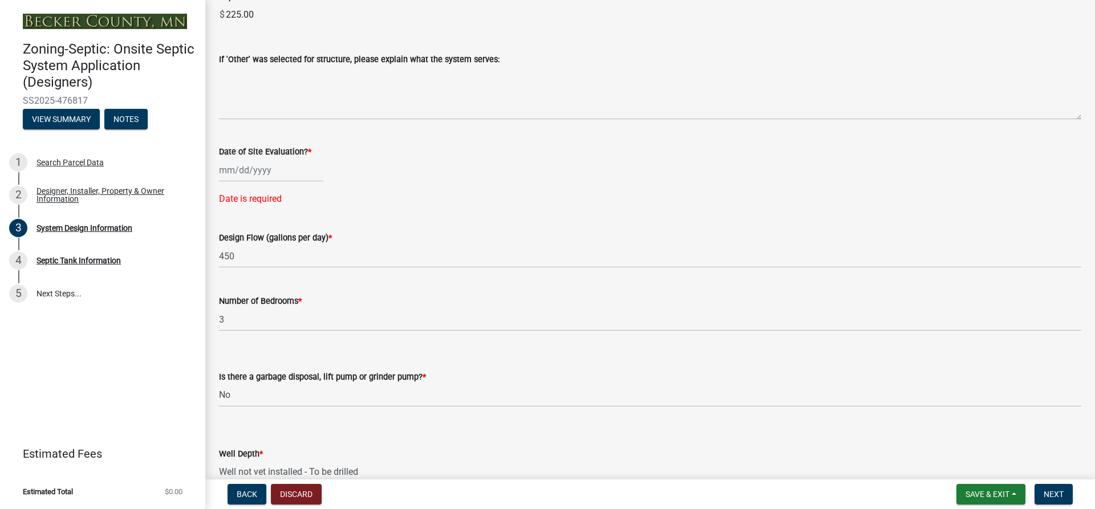
select select "9"
select select "2025"
click at [254, 171] on div "[PERSON_NAME] Feb Mar Apr [PERSON_NAME][DATE] Oct Nov [DATE] 1526 1527 1528 152…" at bounding box center [271, 170] width 104 height 23
click at [228, 190] on button "Previous month" at bounding box center [231, 194] width 14 height 18
select select "8"
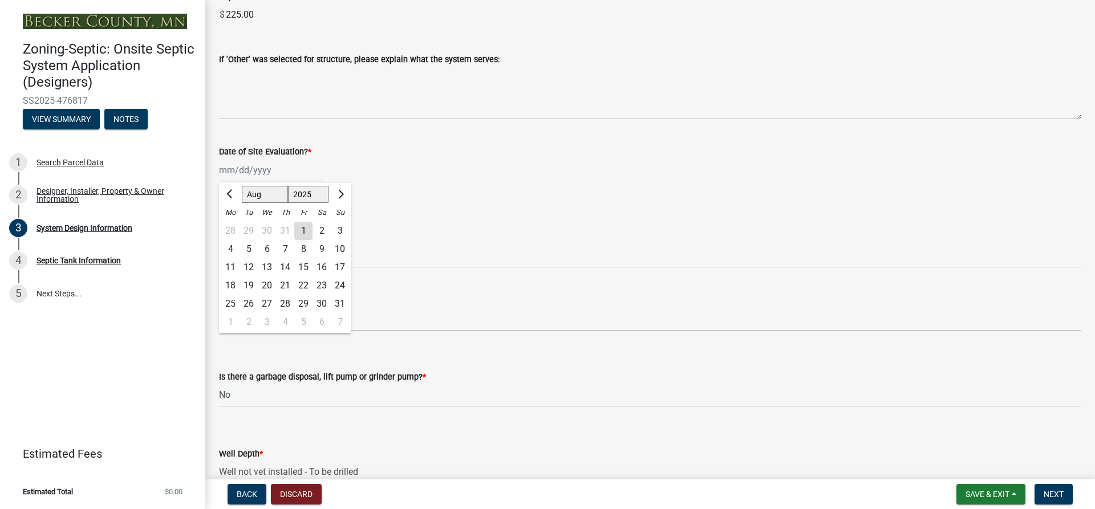
drag, startPoint x: 307, startPoint y: 286, endPoint x: 517, endPoint y: 296, distance: 209.5
click at [318, 283] on div "18 19 20 21 22 23 24" at bounding box center [285, 286] width 132 height 18
click at [300, 285] on div "22" at bounding box center [303, 286] width 18 height 18
type input "[DATE]"
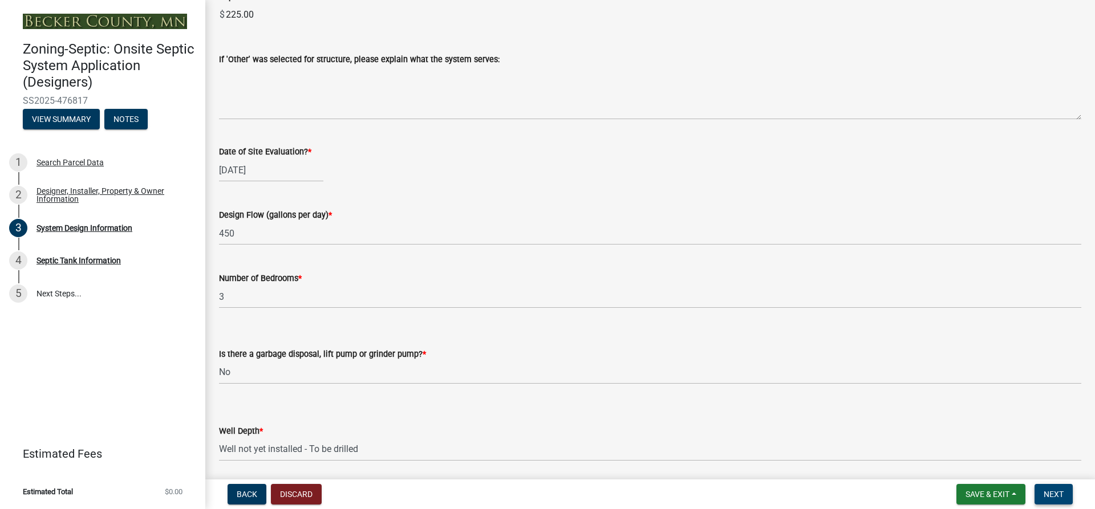
click at [1052, 491] on span "Next" at bounding box center [1053, 494] width 20 height 9
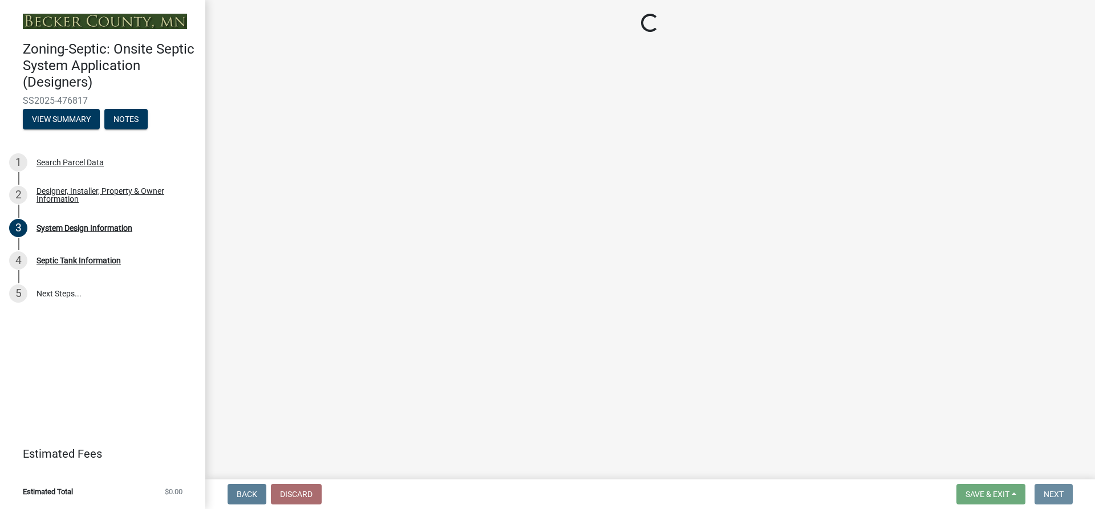
scroll to position [0, 0]
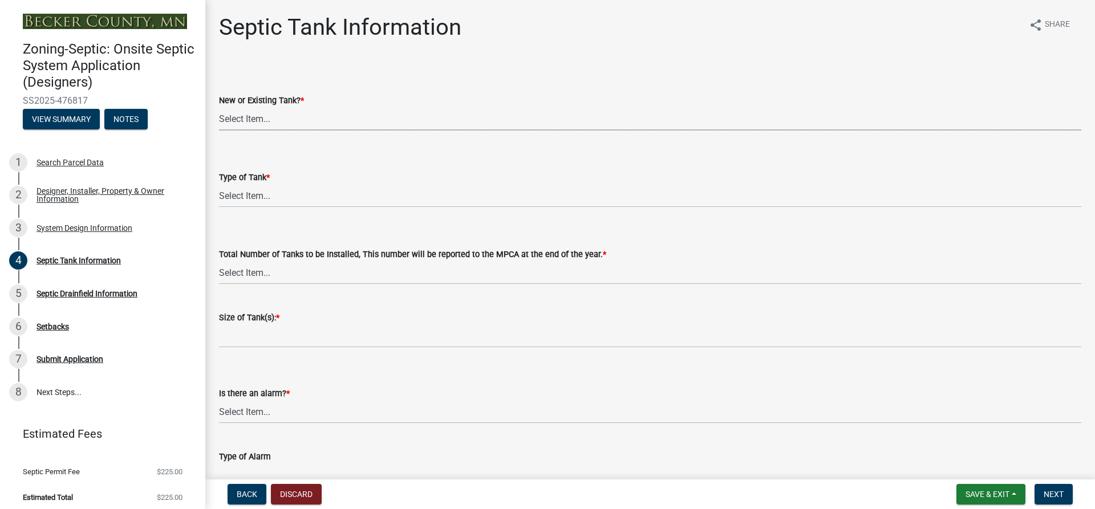
click at [250, 122] on select "Select Item... New Existing Both -New and Existing Tank" at bounding box center [650, 118] width 862 height 23
click at [219, 107] on select "Select Item... New Existing Both -New and Existing Tank" at bounding box center [650, 118] width 862 height 23
select select "f9fbe67c-c1cf-4a63-8ad4-799ce56b7f21"
click at [243, 192] on select "Select Item... Single Septic Tank Compartmented Tank Single Tank plus Compartme…" at bounding box center [650, 195] width 862 height 23
click at [219, 184] on select "Select Item... Single Septic Tank Compartmented Tank Single Tank plus Compartme…" at bounding box center [650, 195] width 862 height 23
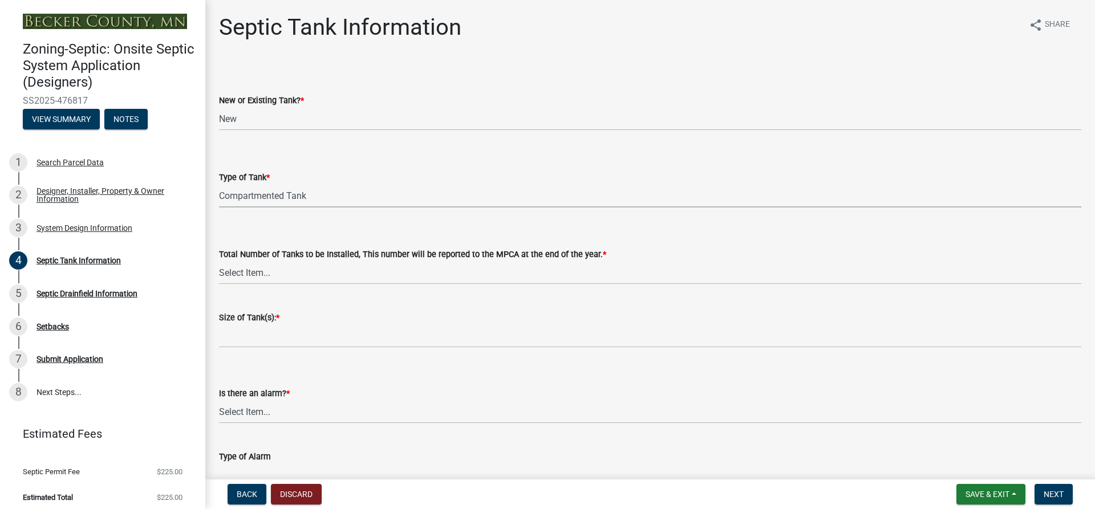
select select "8af00ff6-ccdf-43a1-aa9f-9d195177e029"
click at [235, 269] on select "Select Item... 0 1 2 3 4" at bounding box center [650, 272] width 862 height 23
click at [219, 261] on select "Select Item... 0 1 2 3 4" at bounding box center [650, 272] width 862 height 23
select select "52556460-45fa-4026-a6c2-c70bb0823cb5"
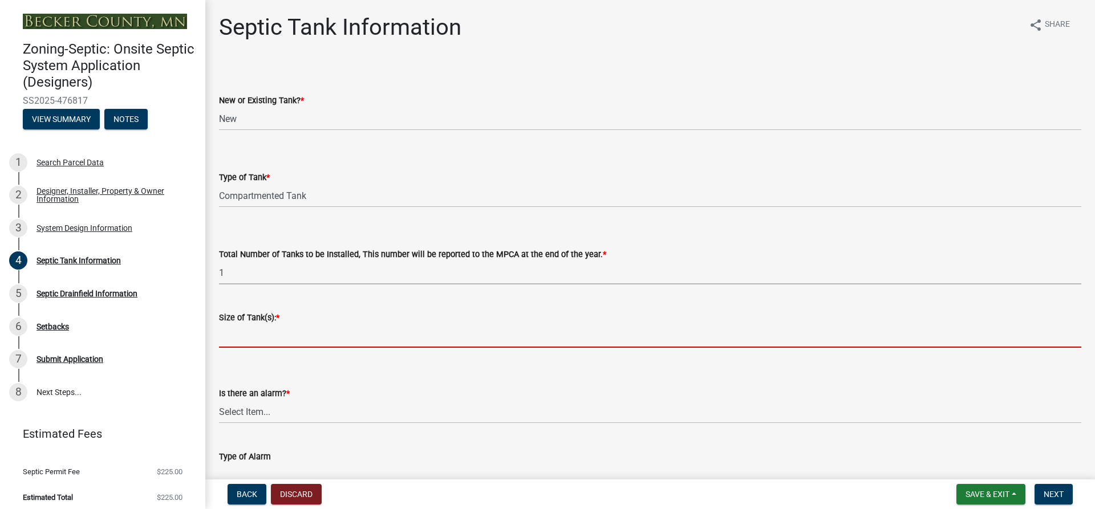
click at [246, 332] on input "Size of Tank(s): *" at bounding box center [650, 335] width 862 height 23
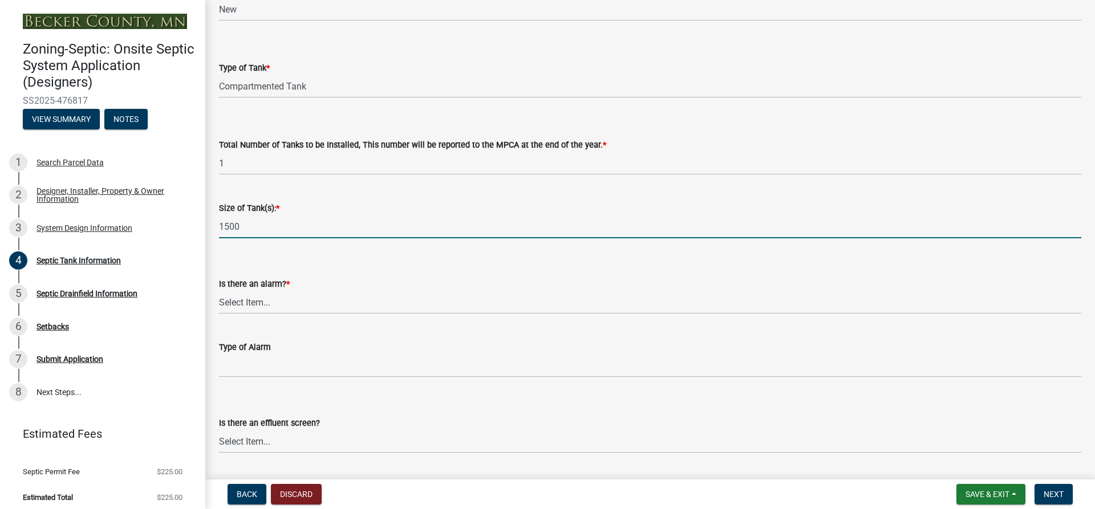
scroll to position [114, 0]
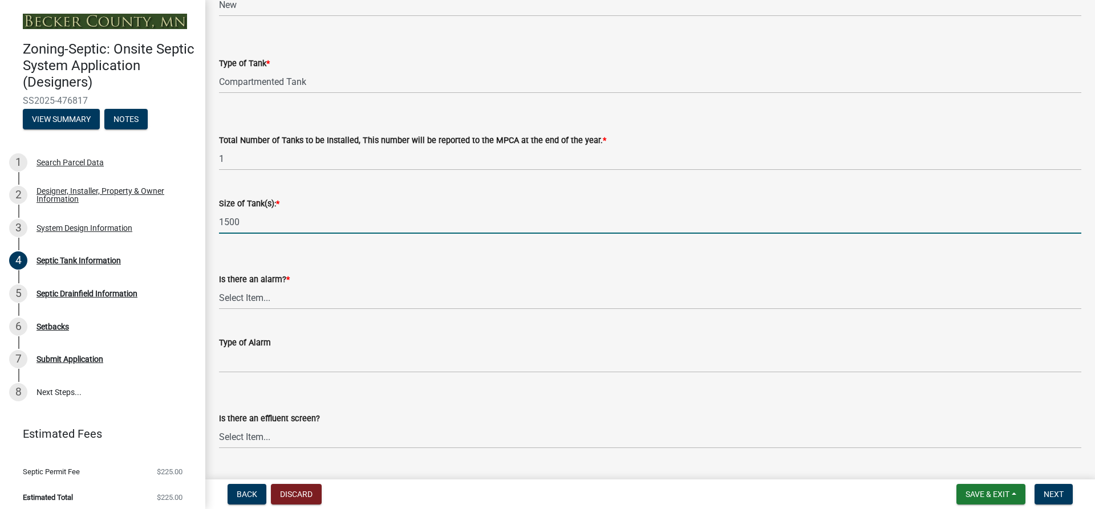
type input "1500"
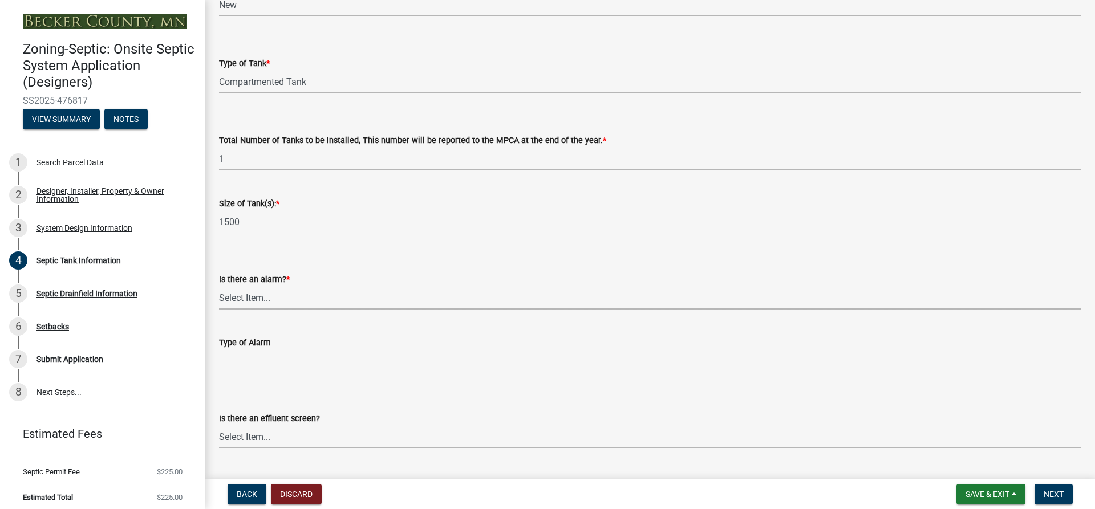
drag, startPoint x: 255, startPoint y: 294, endPoint x: 252, endPoint y: 299, distance: 5.9
click at [255, 294] on select "Select Item... Yes No" at bounding box center [650, 297] width 862 height 23
click at [219, 286] on select "Select Item... Yes No" at bounding box center [650, 297] width 862 height 23
select select "16f08e72-e833-4cd6-9035-d5a26ecbf3c9"
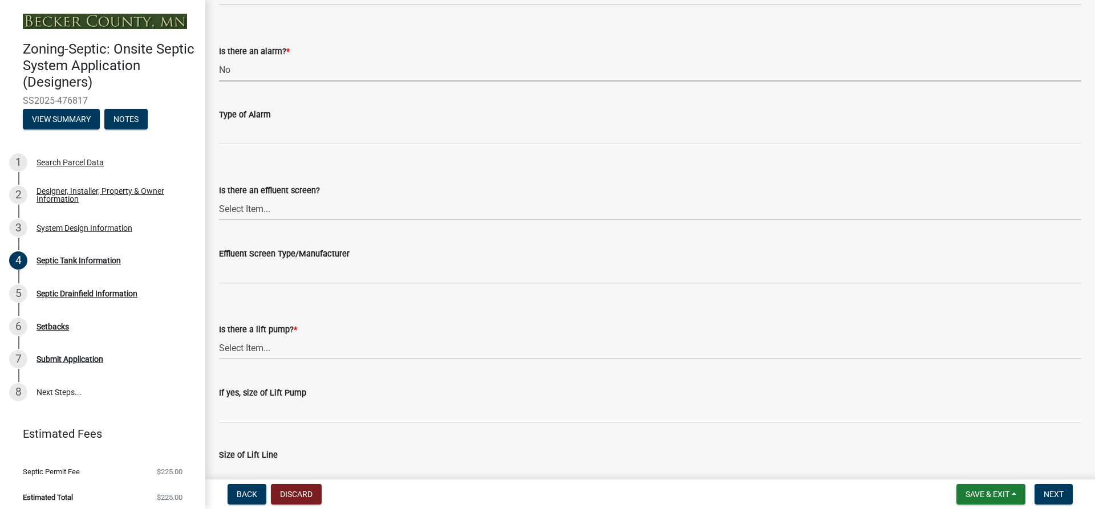
scroll to position [399, 0]
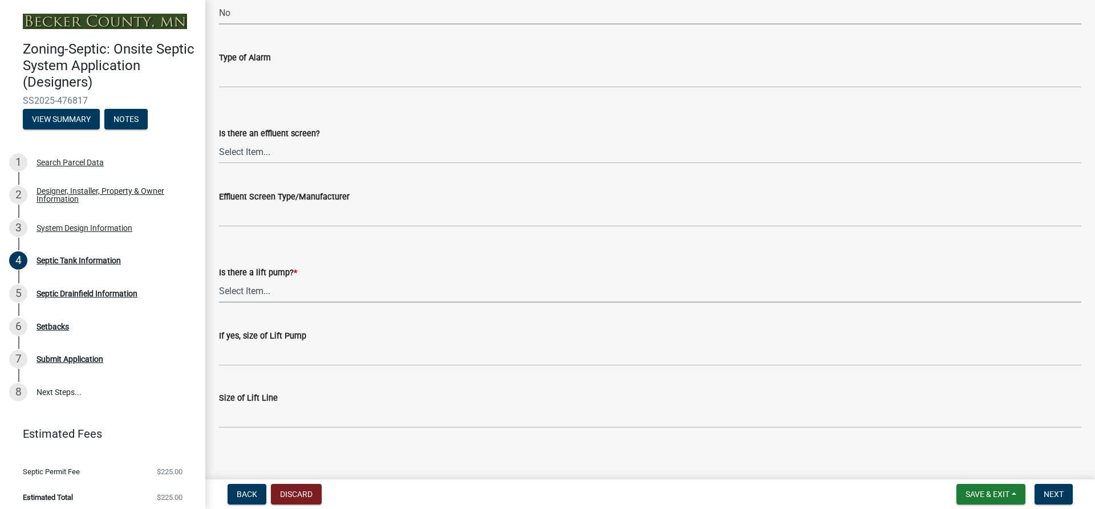
click at [240, 287] on select "Select Item... Yes No" at bounding box center [650, 290] width 862 height 23
click at [219, 279] on select "Select Item... Yes No" at bounding box center [650, 290] width 862 height 23
select select "ba43cfd8-3223-4e93-a41d-8bc71aa45820"
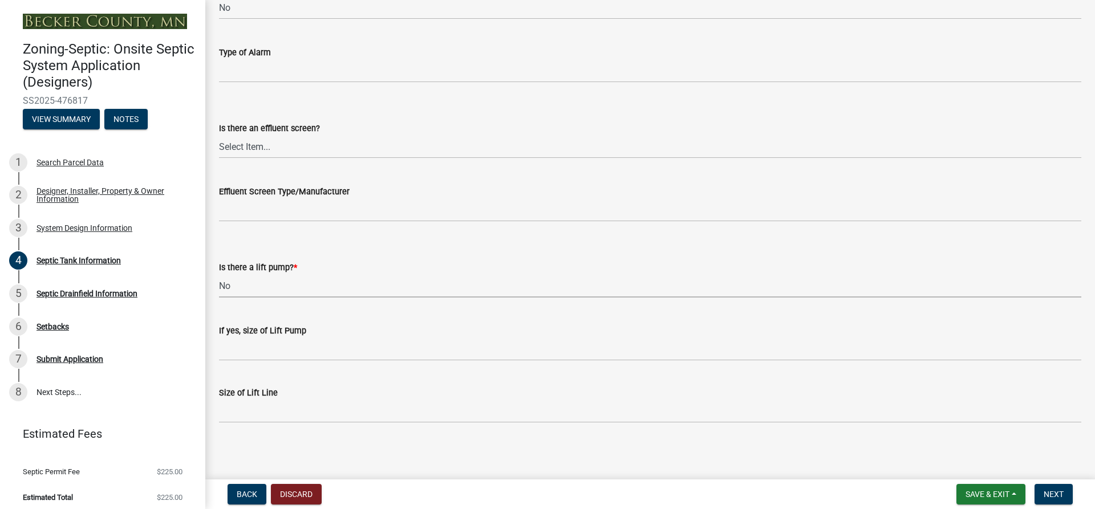
scroll to position [406, 0]
click at [1061, 493] on span "Next" at bounding box center [1053, 494] width 20 height 9
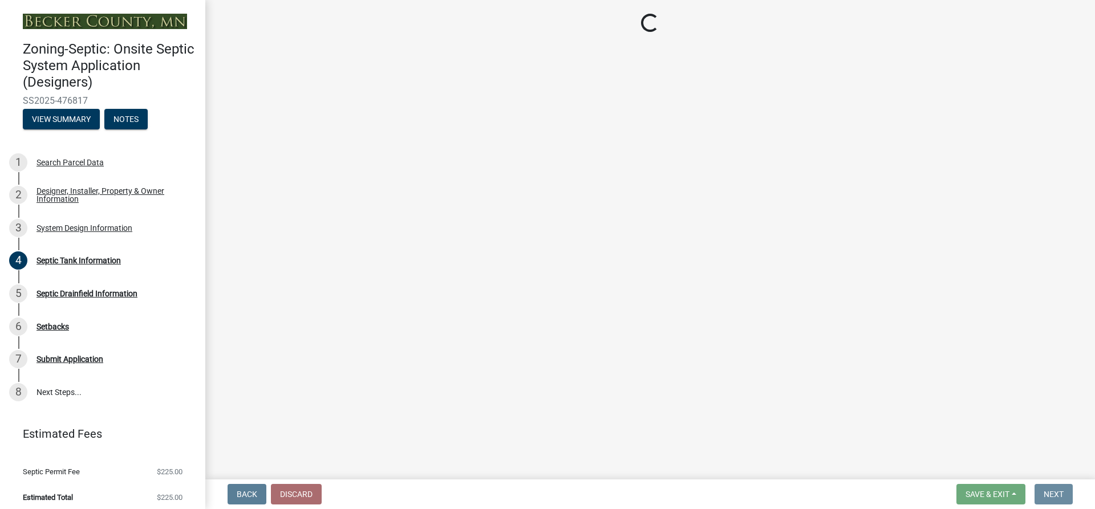
scroll to position [0, 0]
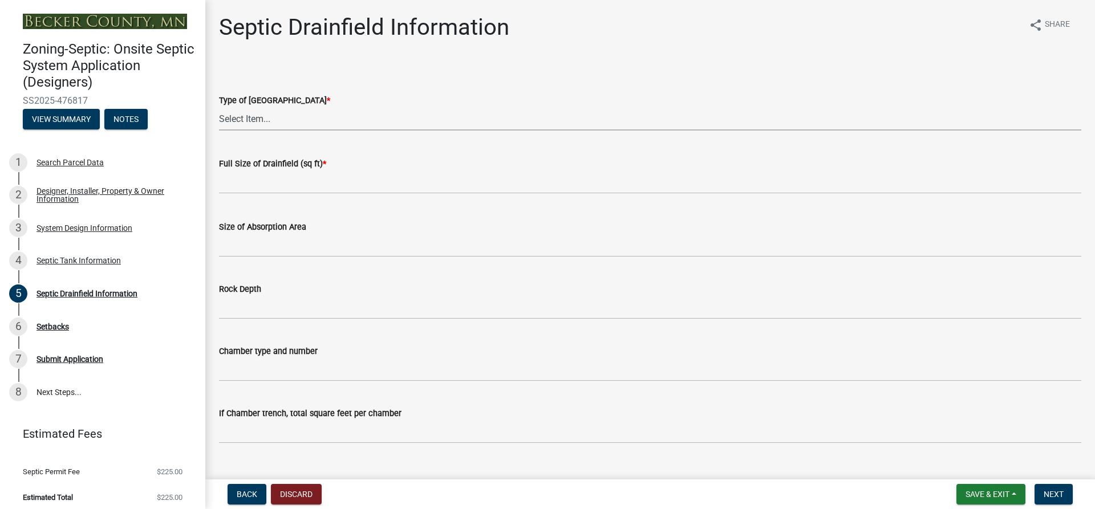
click at [258, 121] on select "Select Item... Chamber Trench Rock Trench Gravelless Mound Pressure Bed Seepage…" at bounding box center [650, 118] width 862 height 23
click at [219, 107] on select "Select Item... Chamber Trench Rock Trench Gravelless Mound Pressure Bed Seepage…" at bounding box center [650, 118] width 862 height 23
select select "aff5a67c-96fc-4cda-a582-7f2b3a4cd22a"
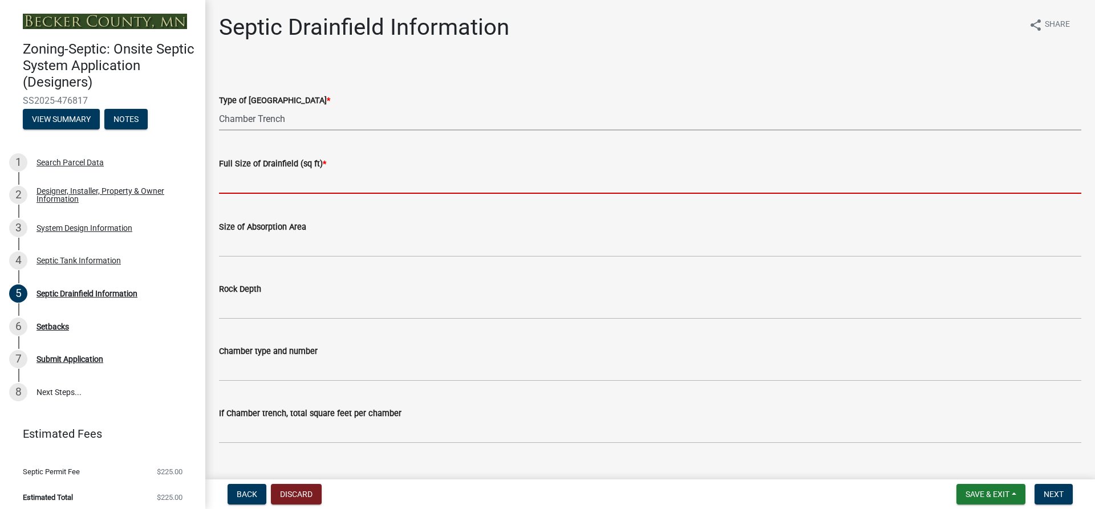
click at [242, 183] on input "text" at bounding box center [650, 181] width 862 height 23
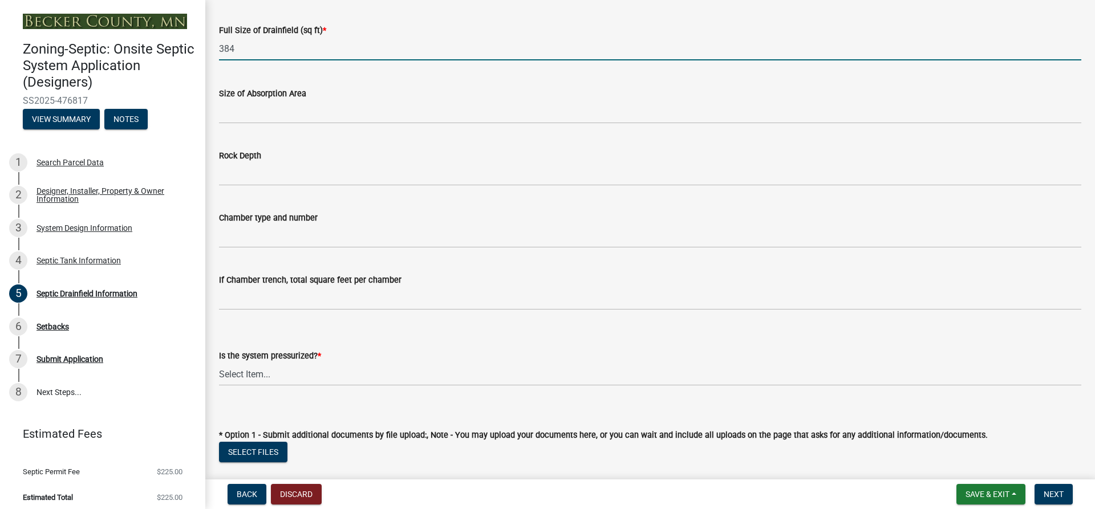
scroll to position [114, 0]
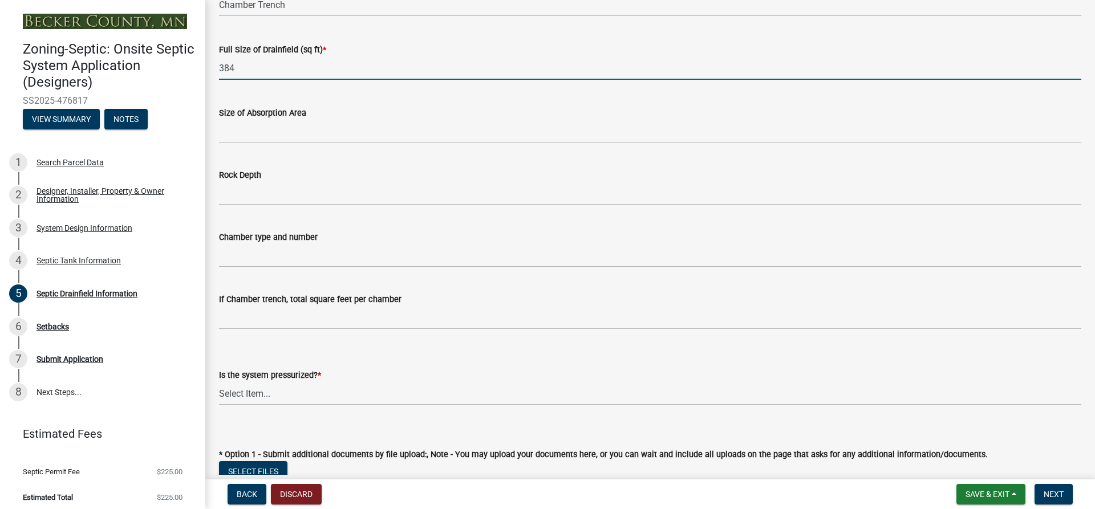
type input "384"
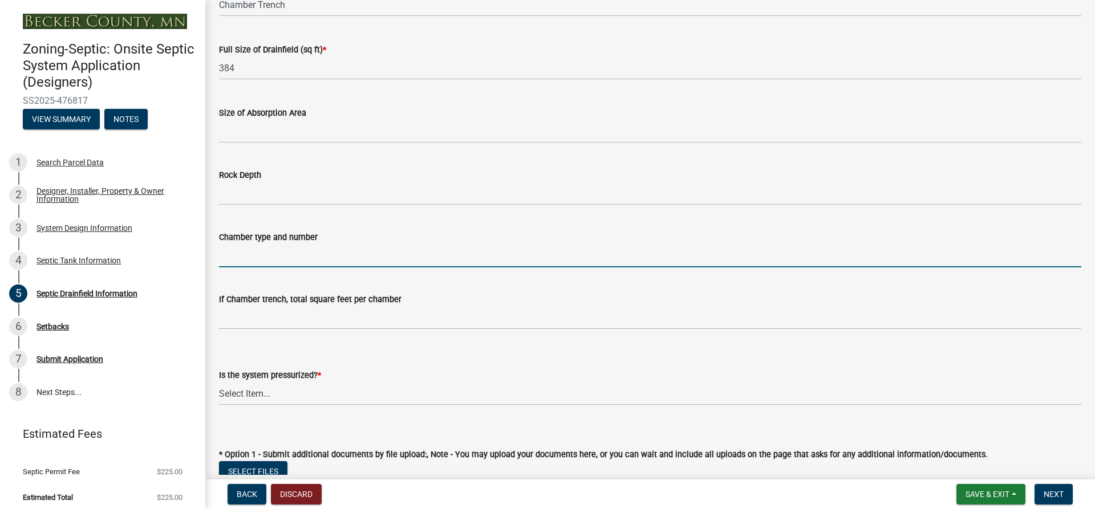
click at [246, 257] on input "Chamber type and number" at bounding box center [650, 255] width 862 height 23
type input "Q4 Standard"
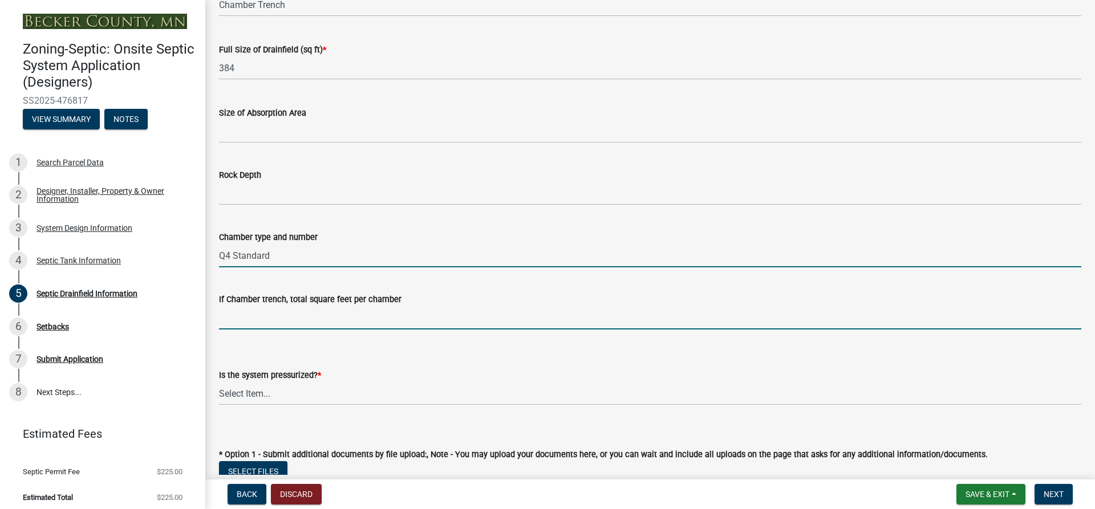
click at [269, 322] on input "If Chamber trench, total square feet per chamber" at bounding box center [650, 317] width 862 height 23
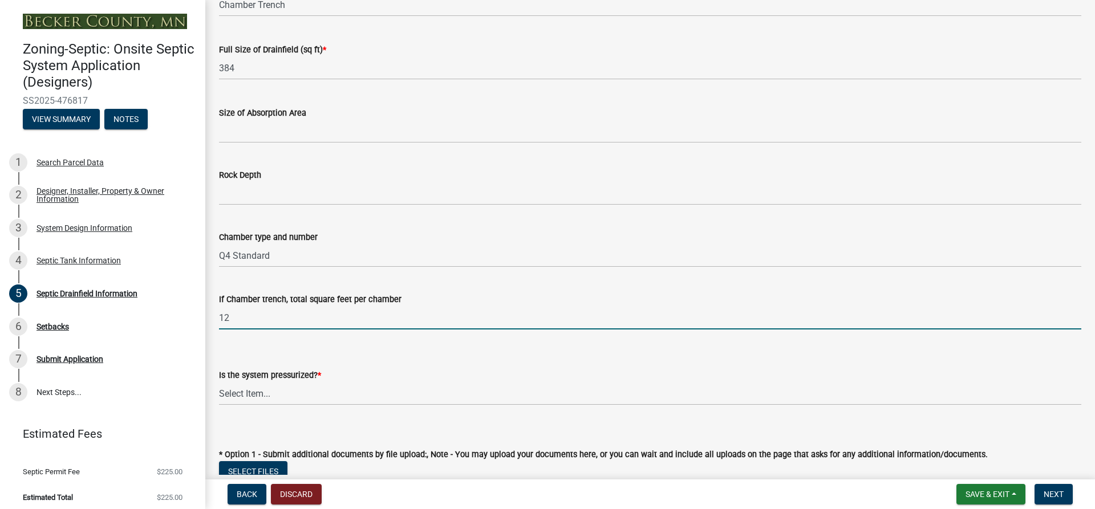
type input "12"
click at [547, 389] on select "Select Item... Yes No" at bounding box center [650, 393] width 862 height 23
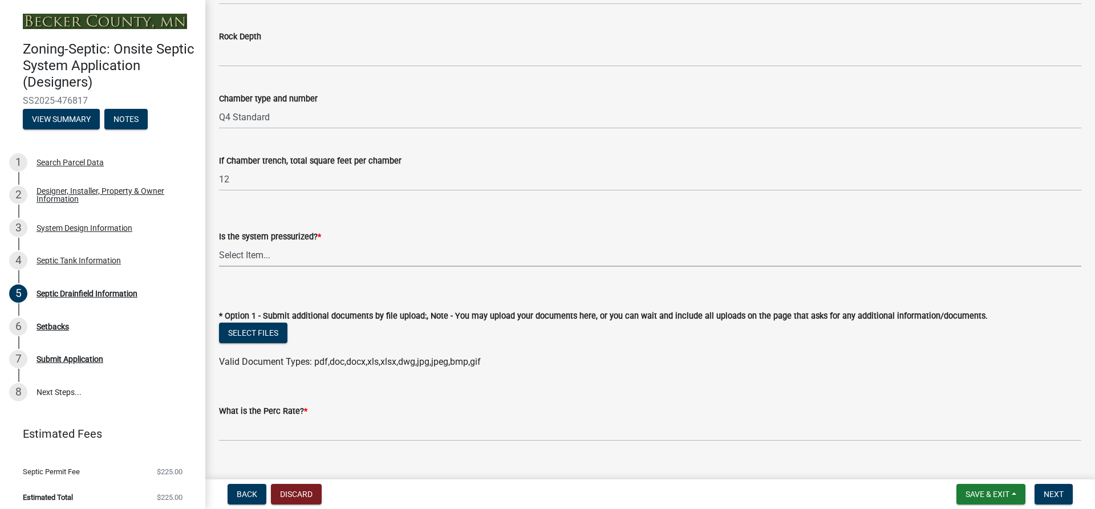
scroll to position [285, 0]
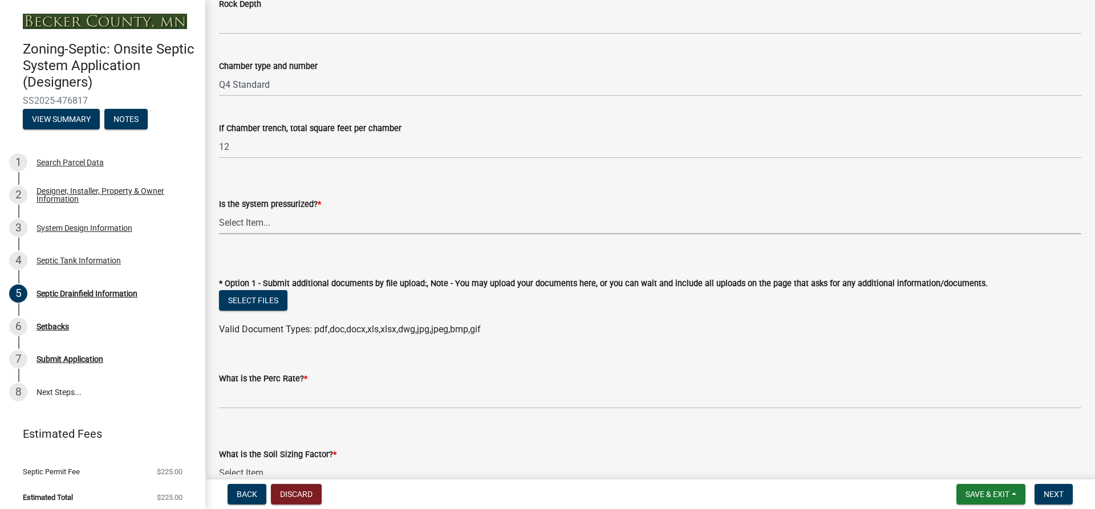
click at [249, 222] on select "Select Item... Yes No" at bounding box center [650, 222] width 862 height 23
click at [219, 211] on select "Select Item... Yes No" at bounding box center [650, 222] width 862 height 23
select select "8e987edc-9e69-430b-9b11-ad589d3299ec"
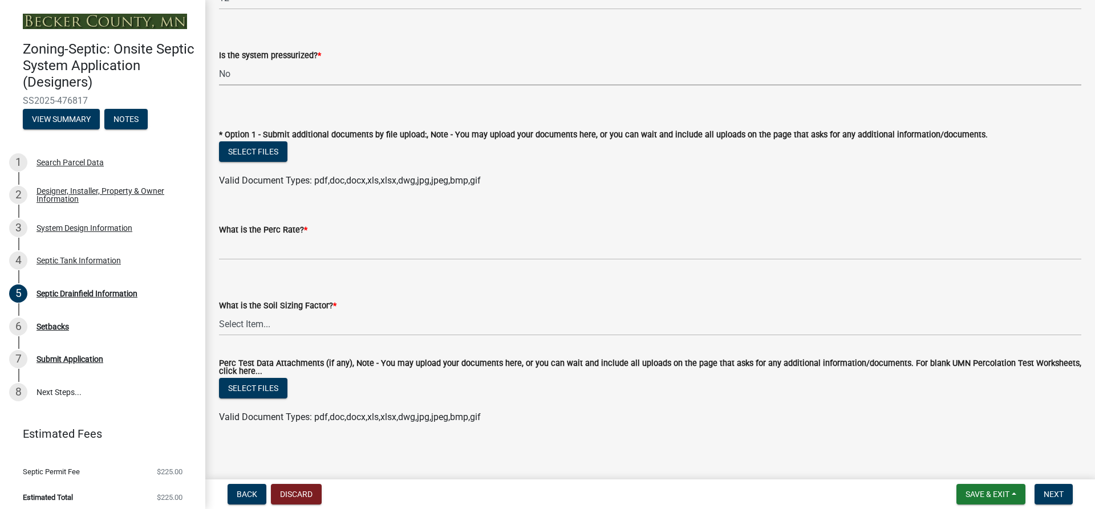
scroll to position [438, 0]
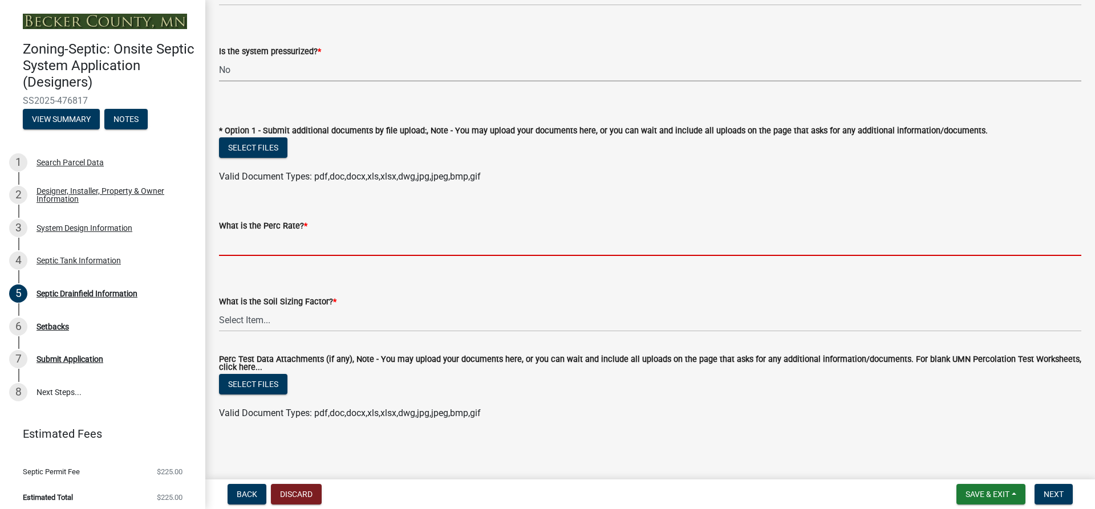
click at [257, 245] on input "What is the Perc Rate? *" at bounding box center [650, 244] width 862 height 23
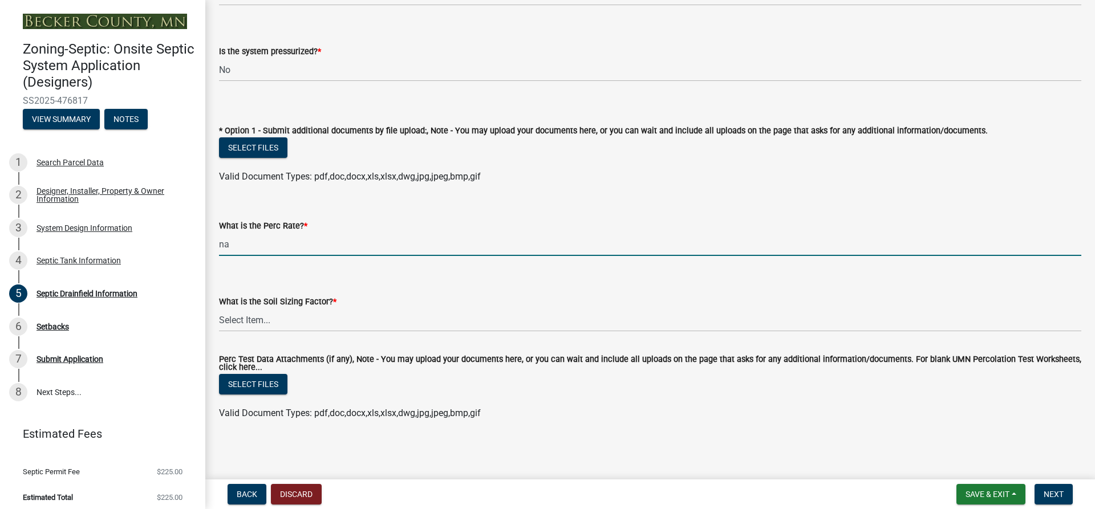
type input "na"
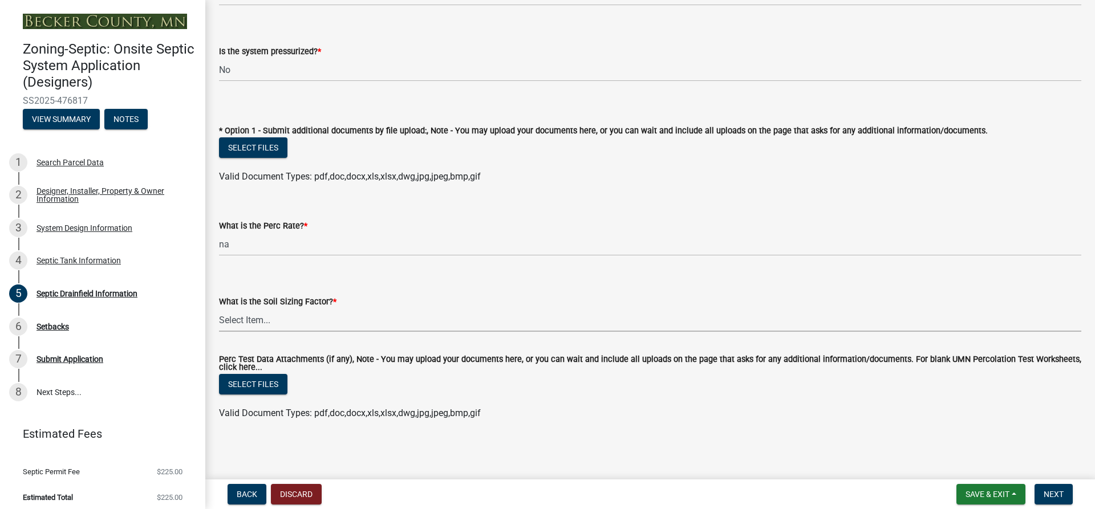
click at [258, 323] on select "Select Item... 0.00 0.24 0.45 0.50 0.60 0.78 .83 1.27 1.67" at bounding box center [650, 319] width 862 height 23
click at [219, 308] on select "Select Item... 0.00 0.24 0.45 0.50 0.60 0.78 .83 1.27 1.67" at bounding box center [650, 319] width 862 height 23
select select "52684610-3c7f-46a6-906a-038873286f5a"
click at [1062, 494] on span "Next" at bounding box center [1053, 494] width 20 height 9
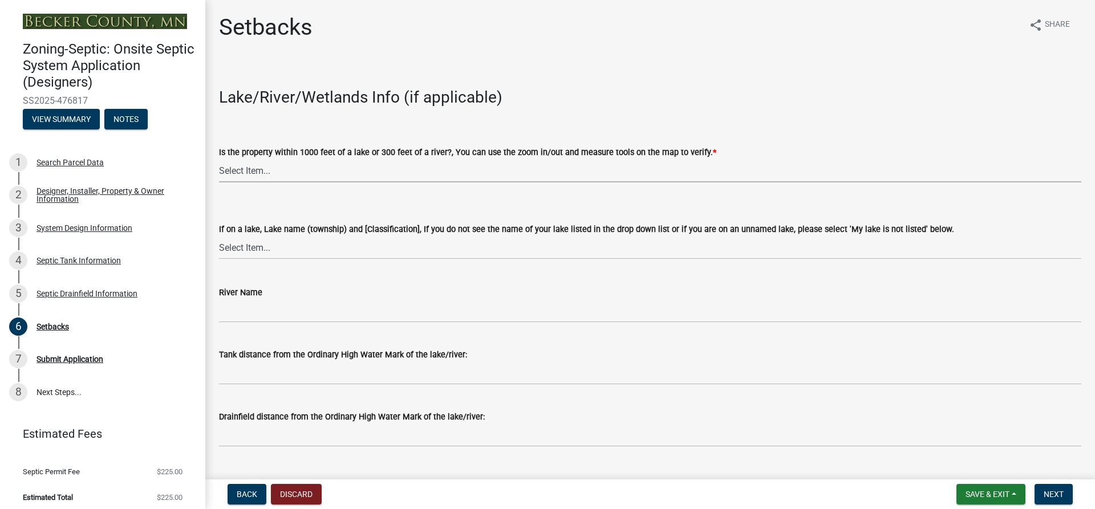
click at [247, 173] on select "Select Item... Yes No" at bounding box center [650, 170] width 862 height 23
click at [219, 159] on select "Select Item... Yes No" at bounding box center [650, 170] width 862 height 23
select select "479aafb6-b6e6-4f54-9b3a-e9d3c09fb6b0"
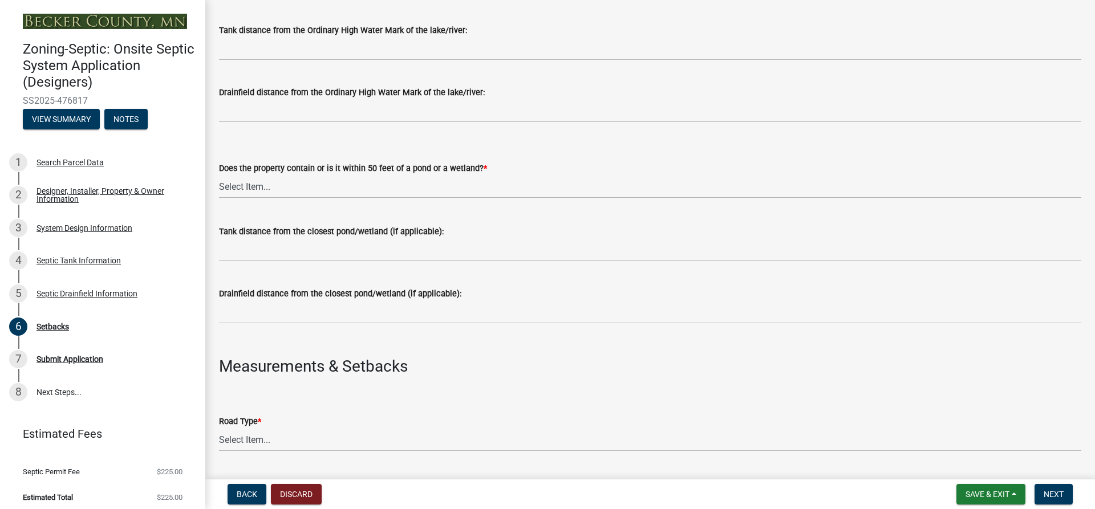
scroll to position [342, 0]
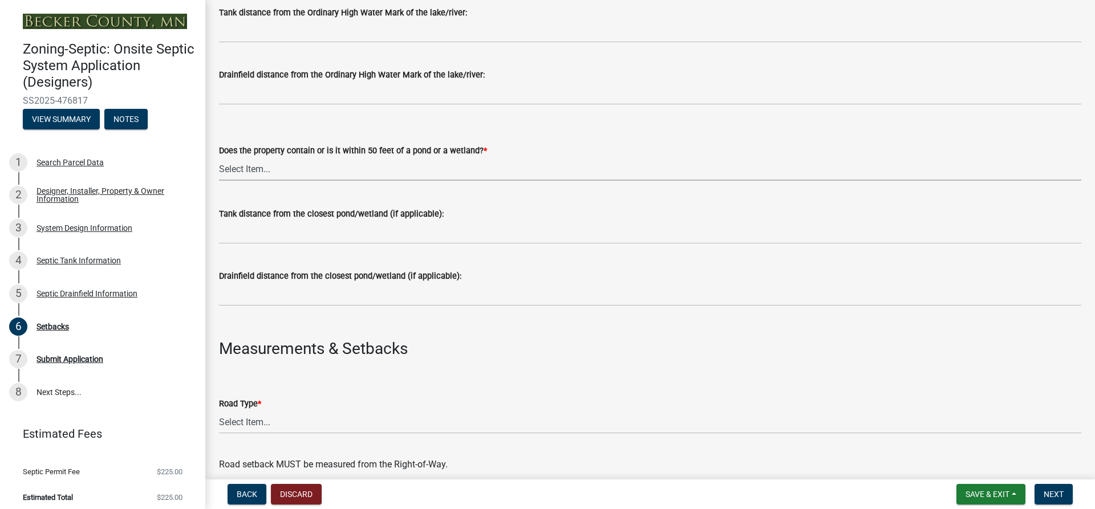
click at [232, 165] on select "Select Item... Yes No" at bounding box center [650, 168] width 862 height 23
click at [219, 157] on select "Select Item... Yes No" at bounding box center [650, 168] width 862 height 23
select select "23044af5-43bb-4cf5-8aef-2716db2ce5fc"
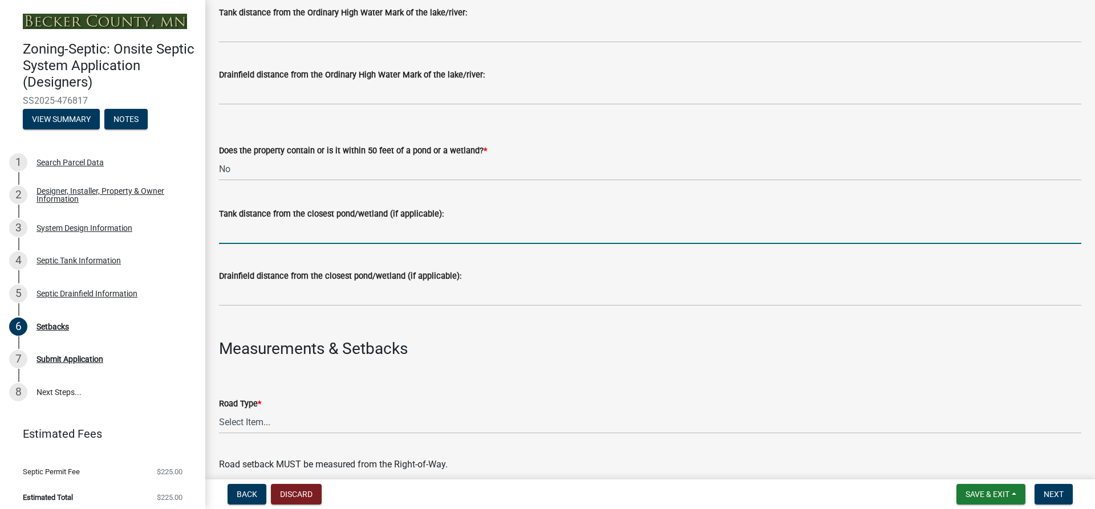
click at [242, 240] on input "Tank distance from the closest pond/wetland (if applicable):" at bounding box center [650, 232] width 862 height 23
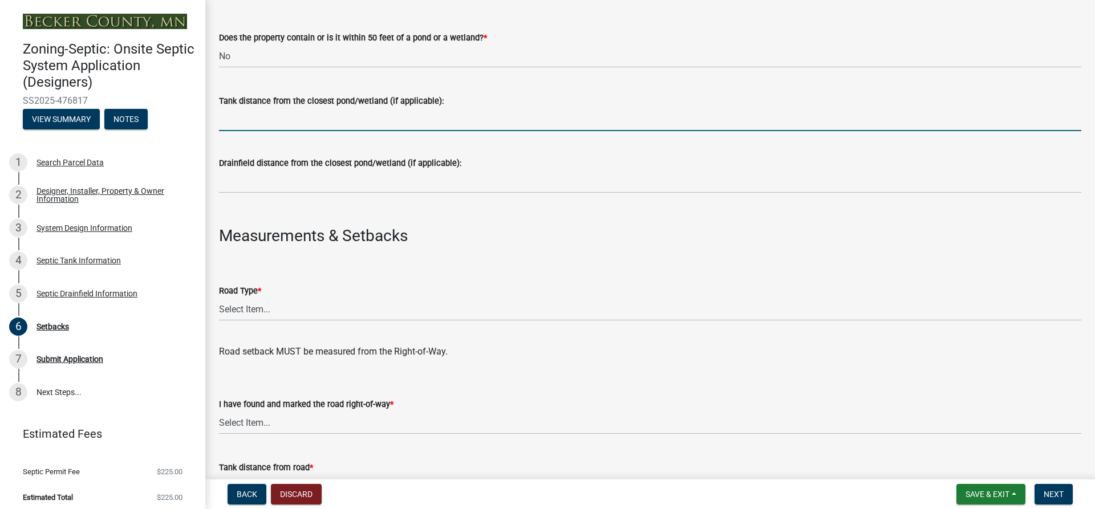
scroll to position [456, 0]
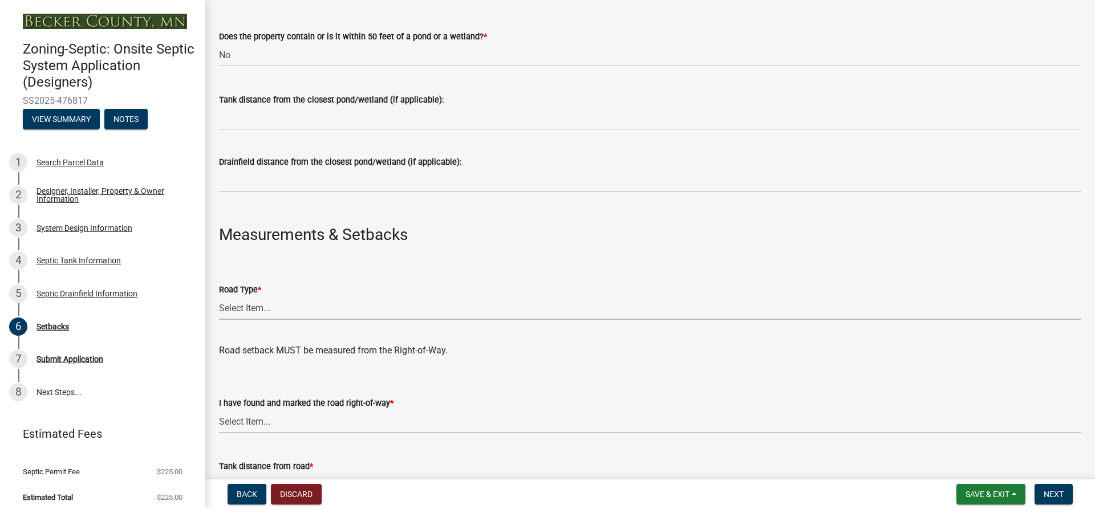
click at [239, 304] on select "Select Item... State County Public / Township Private Easement [GEOGRAPHIC_DATA]" at bounding box center [650, 307] width 862 height 23
click at [219, 296] on select "Select Item... State County Public / Township Private Easement [GEOGRAPHIC_DATA]" at bounding box center [650, 307] width 862 height 23
select select "21af9b93-f494-48c6-91ae-235d36c6c939"
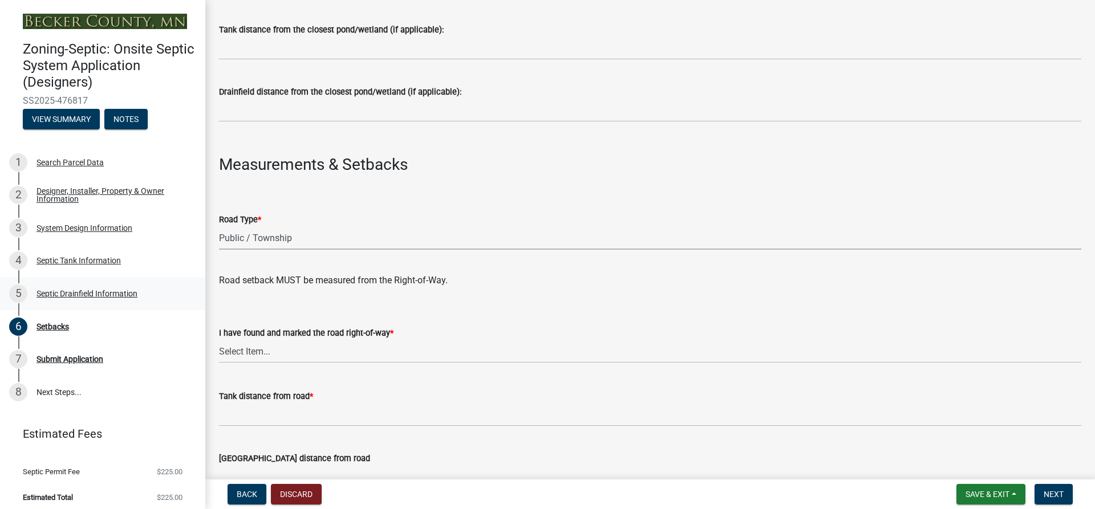
scroll to position [627, 0]
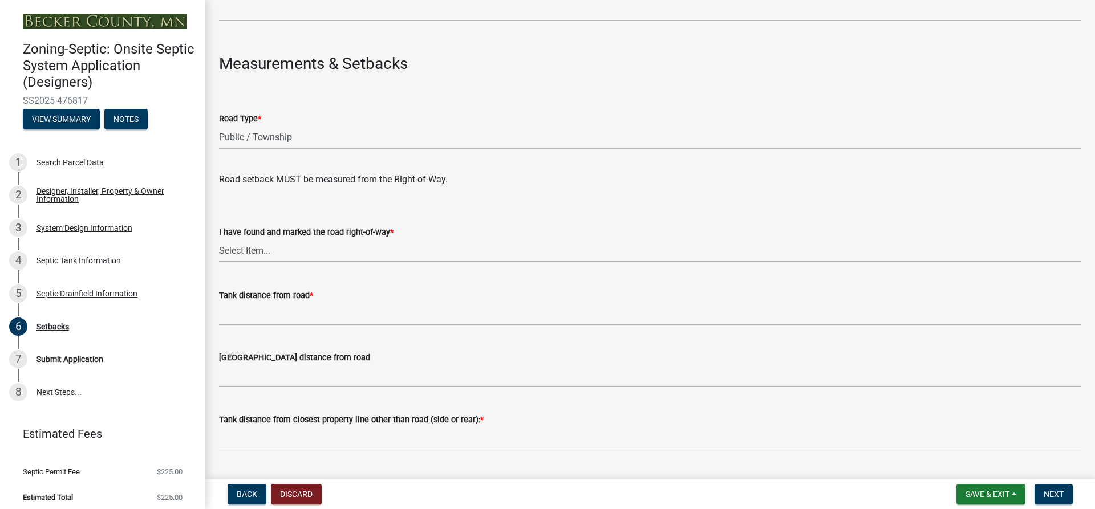
click at [243, 249] on select "Select Item... Yes No" at bounding box center [650, 250] width 862 height 23
click at [219, 239] on select "Select Item... Yes No" at bounding box center [650, 250] width 862 height 23
select select "a3ce498e-f8b1-44e2-889e-c4968ac74b5a"
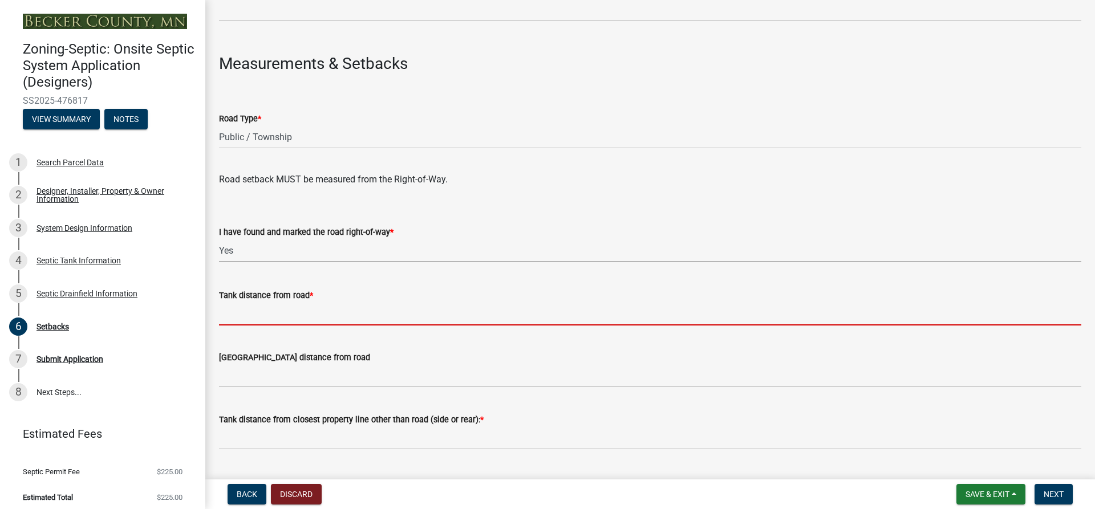
click at [251, 312] on input "Tank distance from road *" at bounding box center [650, 313] width 862 height 23
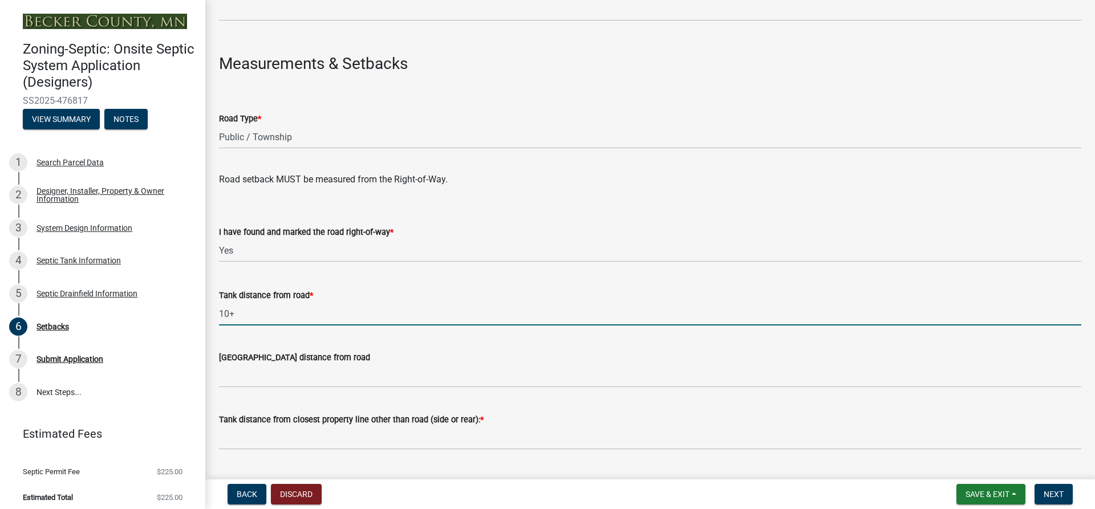
type input "10+"
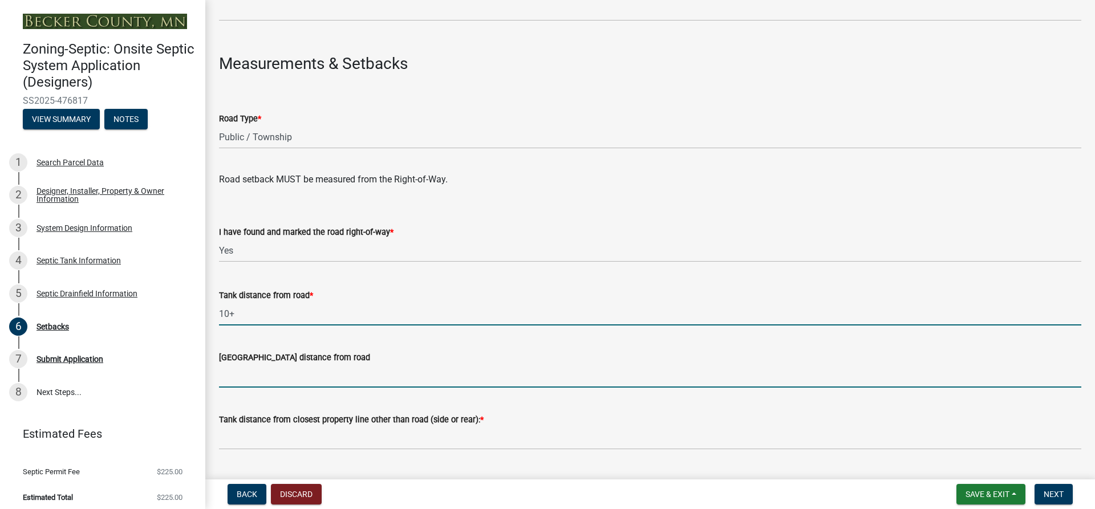
click at [231, 372] on input "[GEOGRAPHIC_DATA] distance from road" at bounding box center [650, 375] width 862 height 23
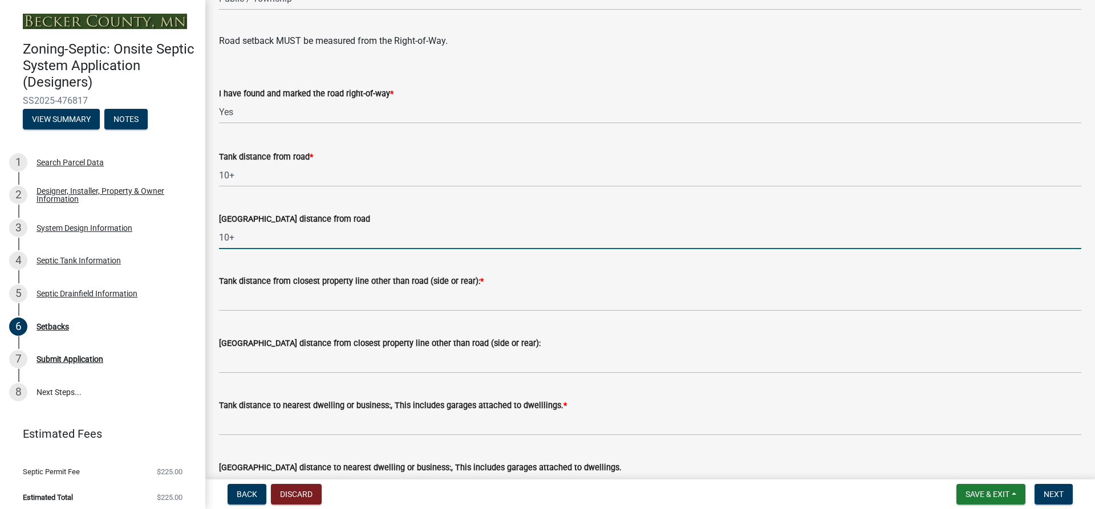
scroll to position [798, 0]
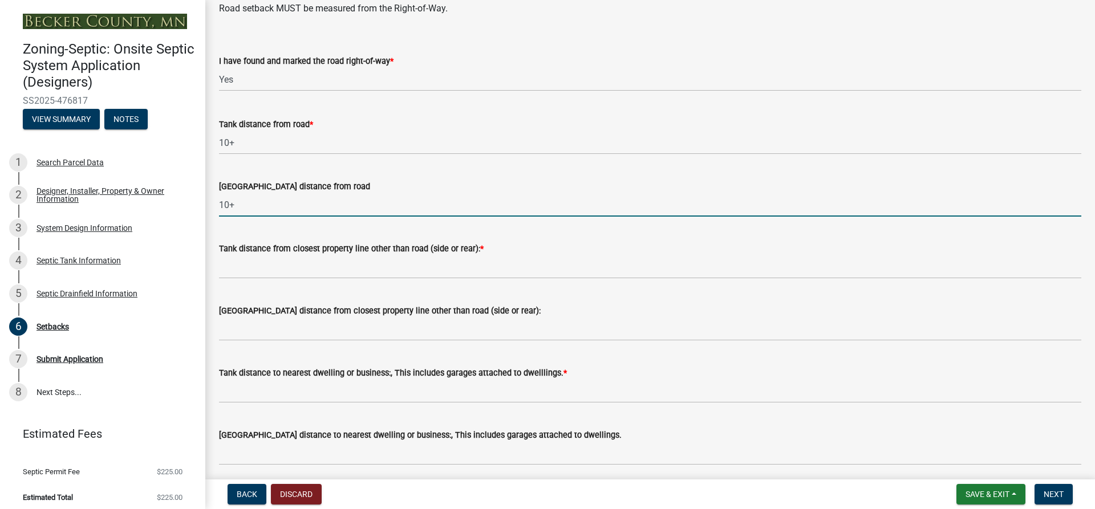
type input "10+"
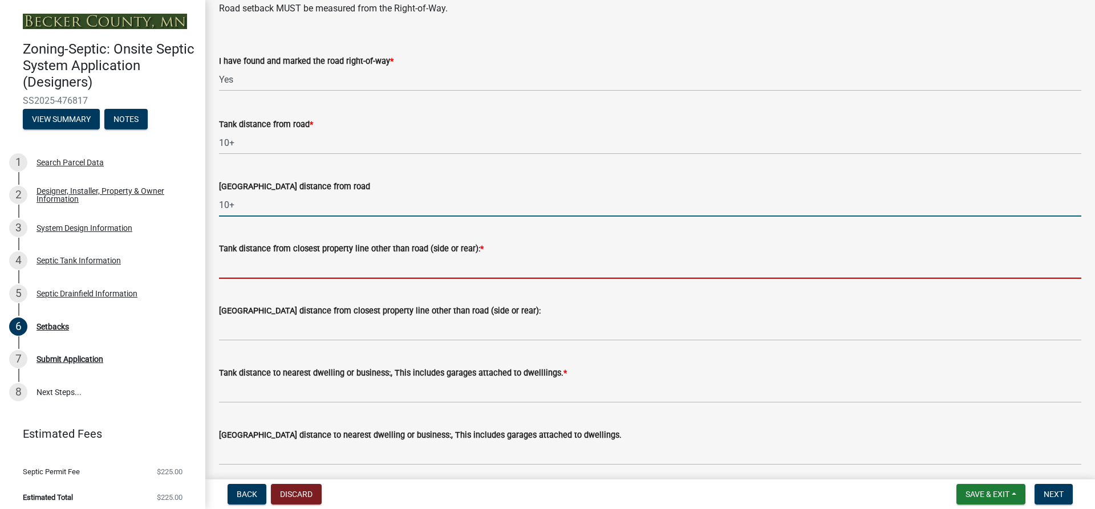
click at [238, 261] on input "Tank distance from closest property line other than road (side or rear): *" at bounding box center [650, 266] width 862 height 23
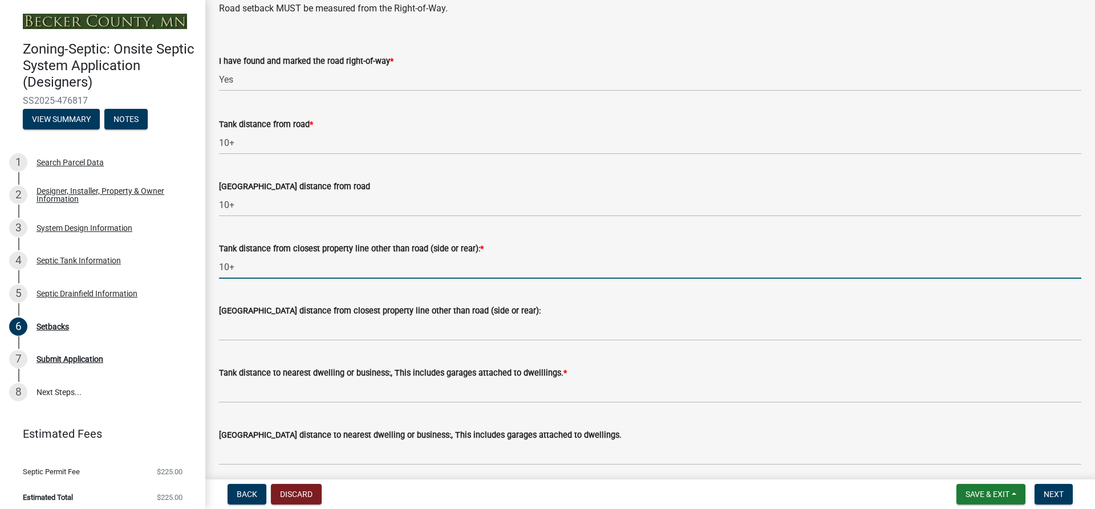
scroll to position [855, 0]
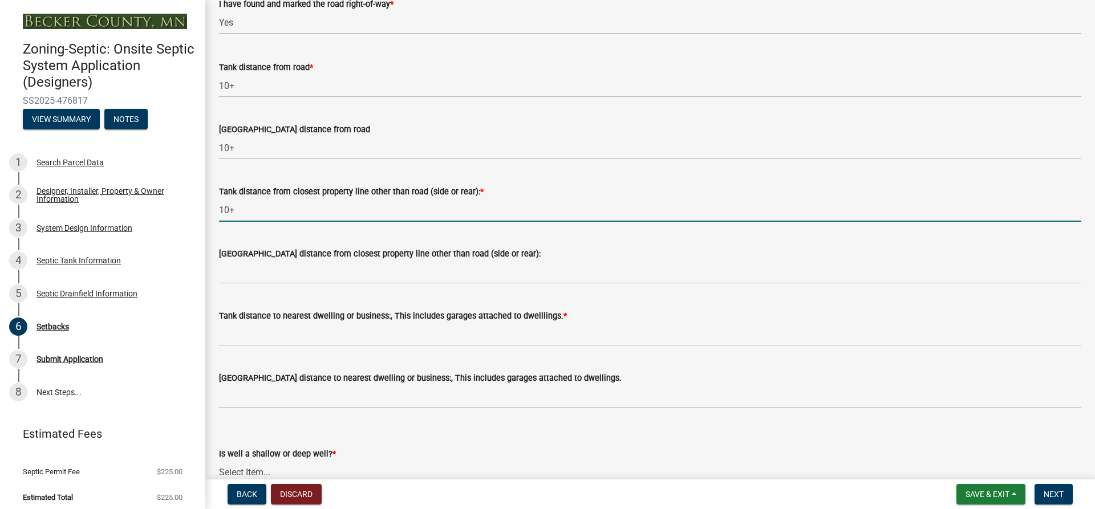
type input "10+"
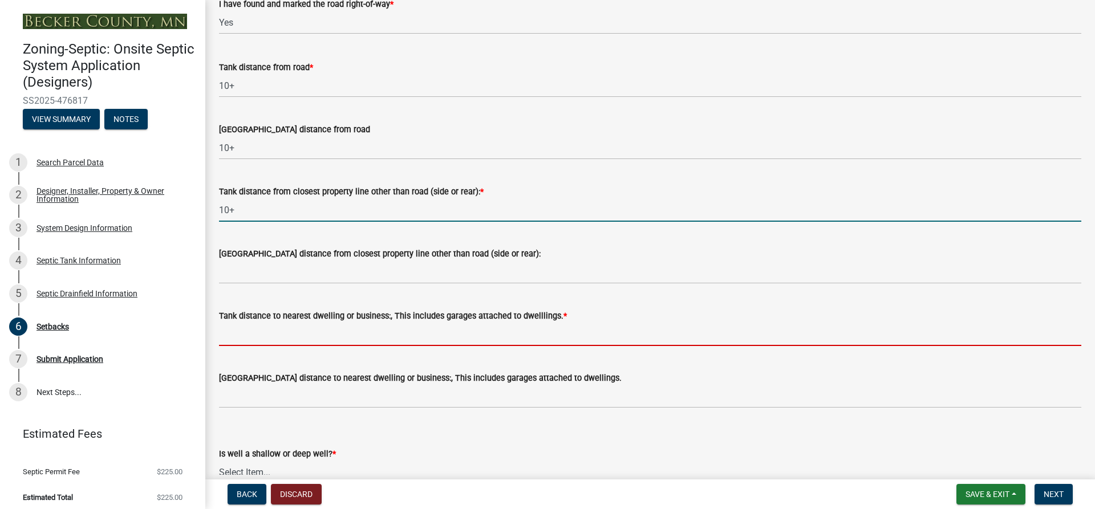
click at [242, 332] on input "Tank distance to nearest dwelling or business:, This includes garages attached …" at bounding box center [650, 334] width 862 height 23
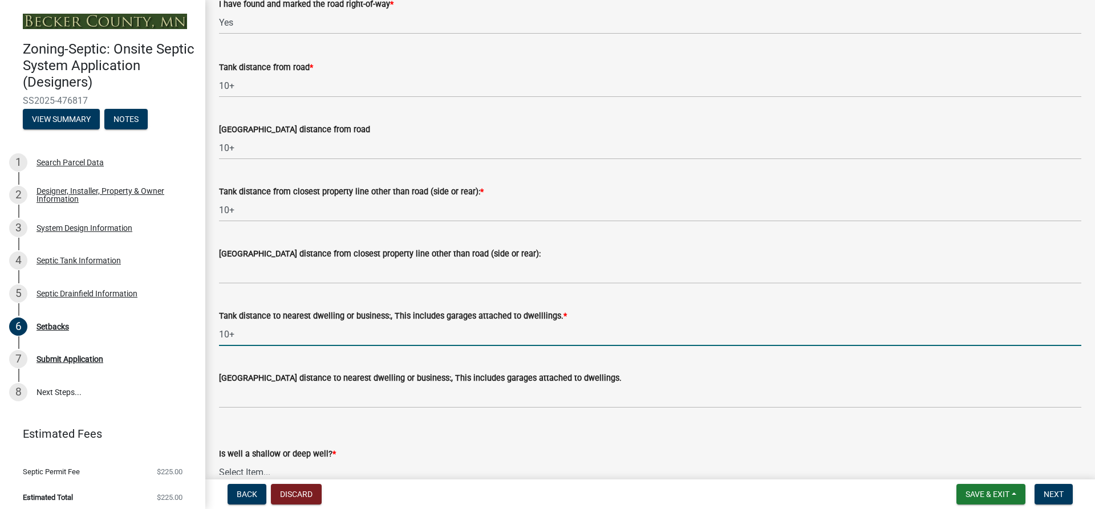
scroll to position [1026, 0]
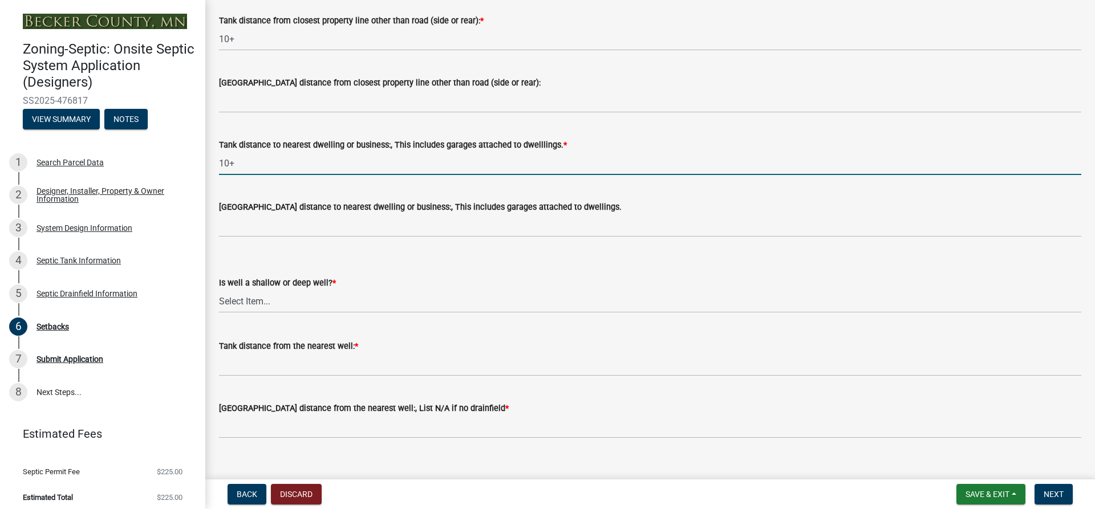
type input "10+"
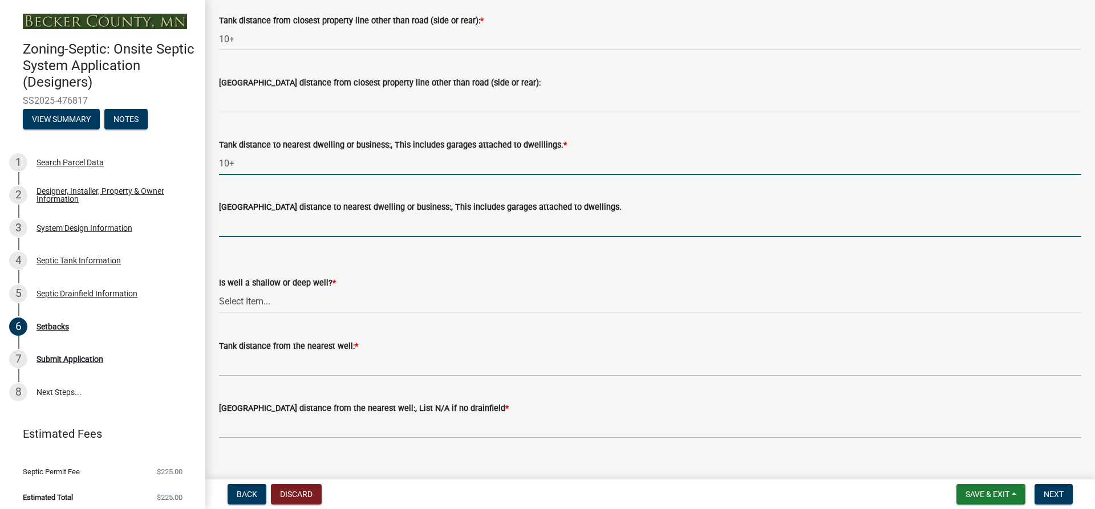
click at [243, 225] on input "[GEOGRAPHIC_DATA] distance to nearest dwelling or business:, This includes gara…" at bounding box center [650, 225] width 862 height 23
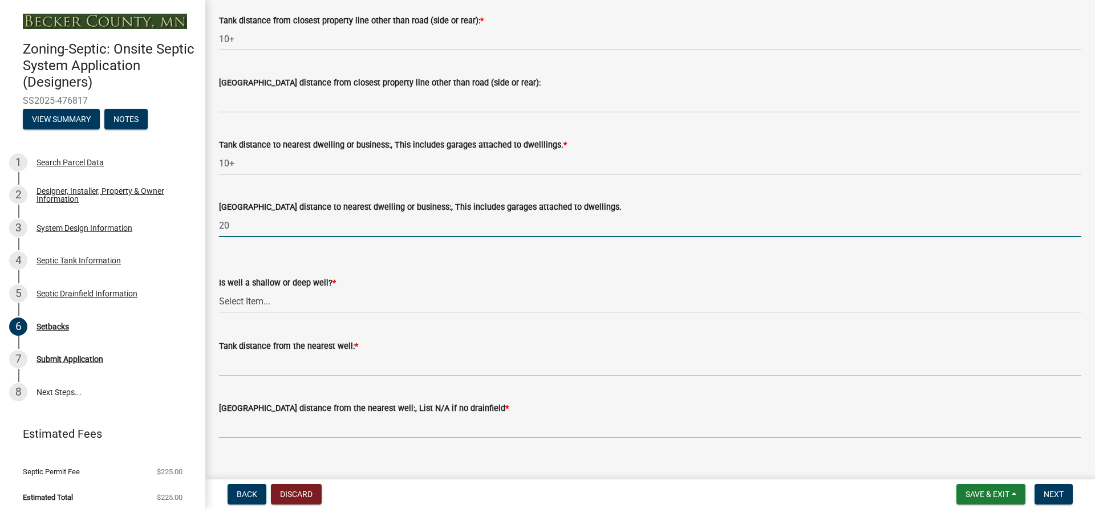
type input "20"
click at [252, 299] on select "Select Item... Deep Well Shallow Well No Well - Connected or to be connected to…" at bounding box center [650, 301] width 862 height 23
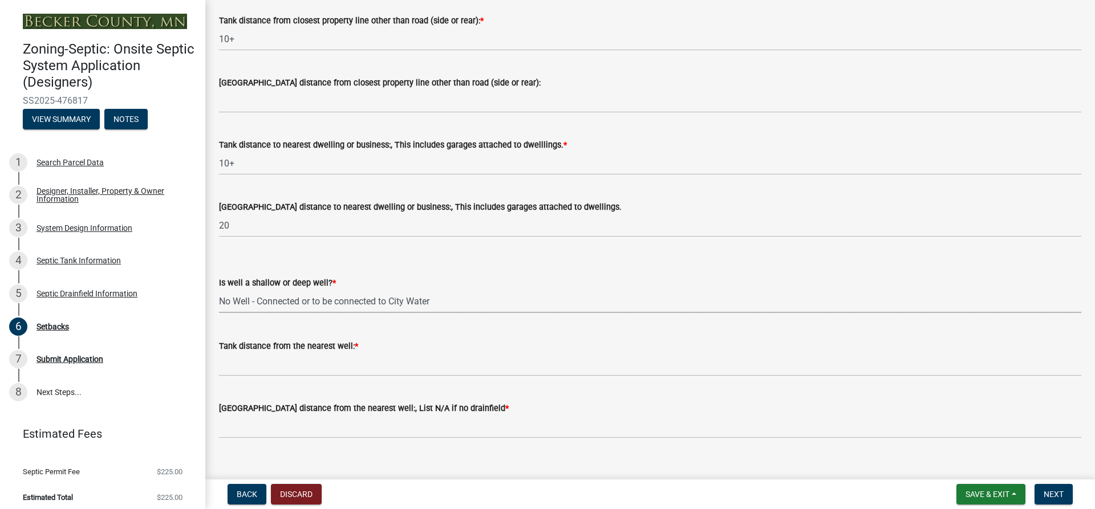
click at [219, 290] on select "Select Item... Deep Well Shallow Well No Well - Connected or to be connected to…" at bounding box center [650, 301] width 862 height 23
select select "049523f5-25f3-43b3-9d04-28a56ac98106"
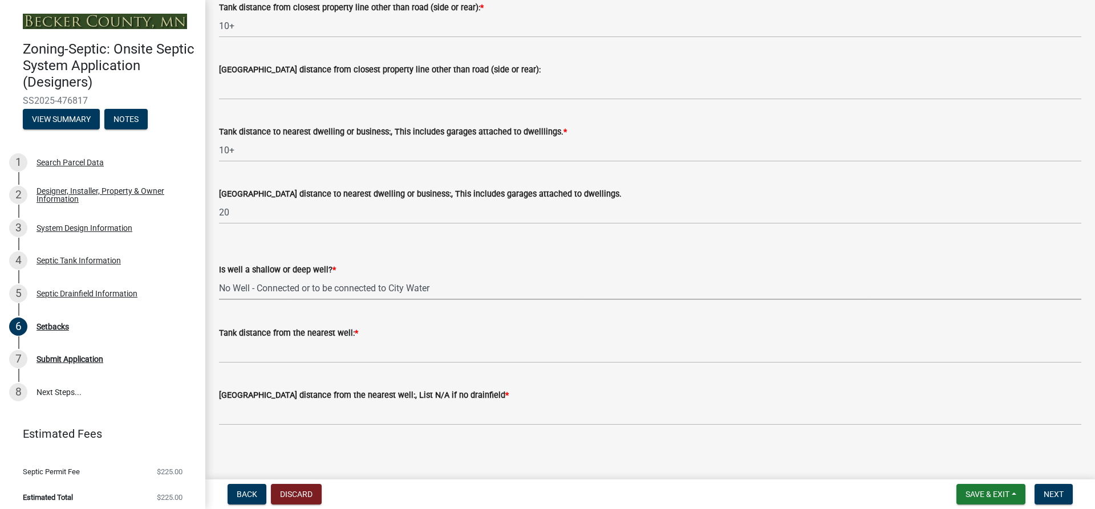
scroll to position [1043, 0]
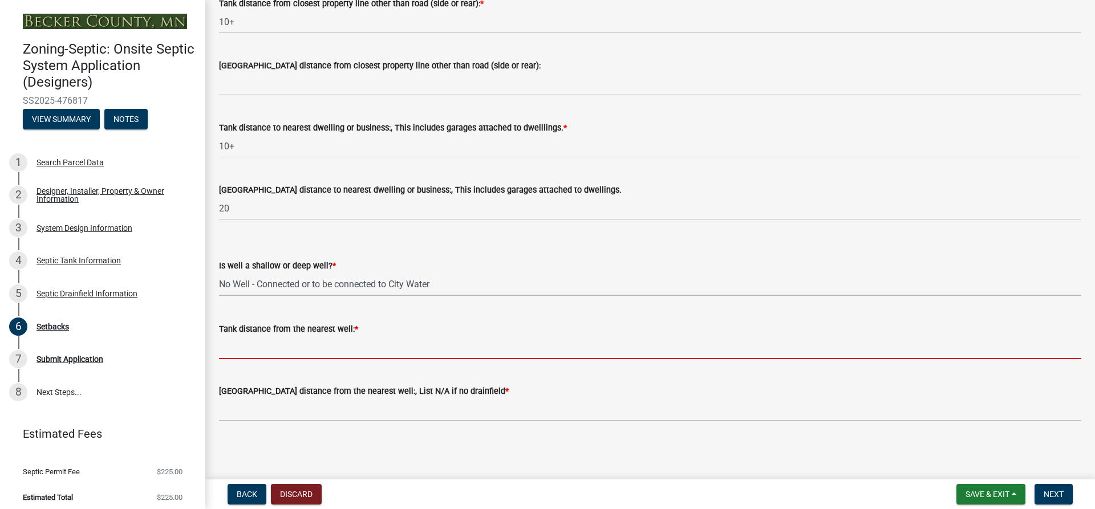
click at [233, 346] on input "Tank distance from the nearest well: *" at bounding box center [650, 347] width 862 height 23
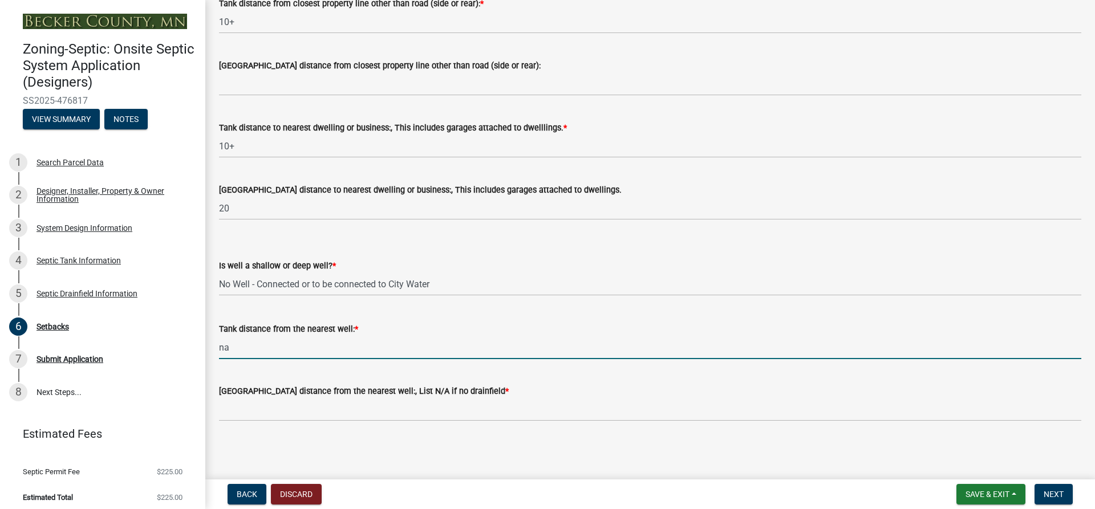
type input "na"
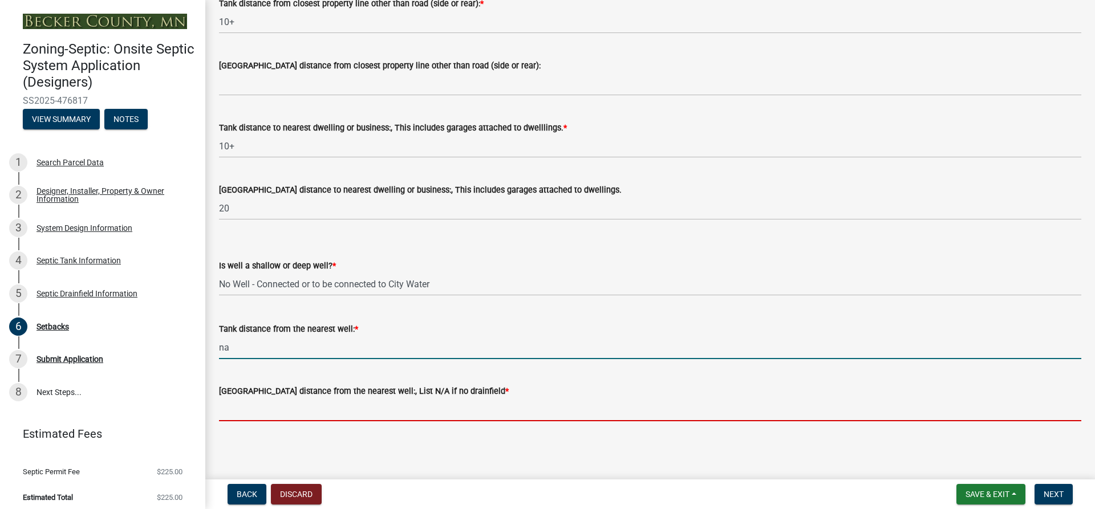
click at [276, 407] on input "[GEOGRAPHIC_DATA] distance from the nearest well:, List N/A if no drainfield *" at bounding box center [650, 409] width 862 height 23
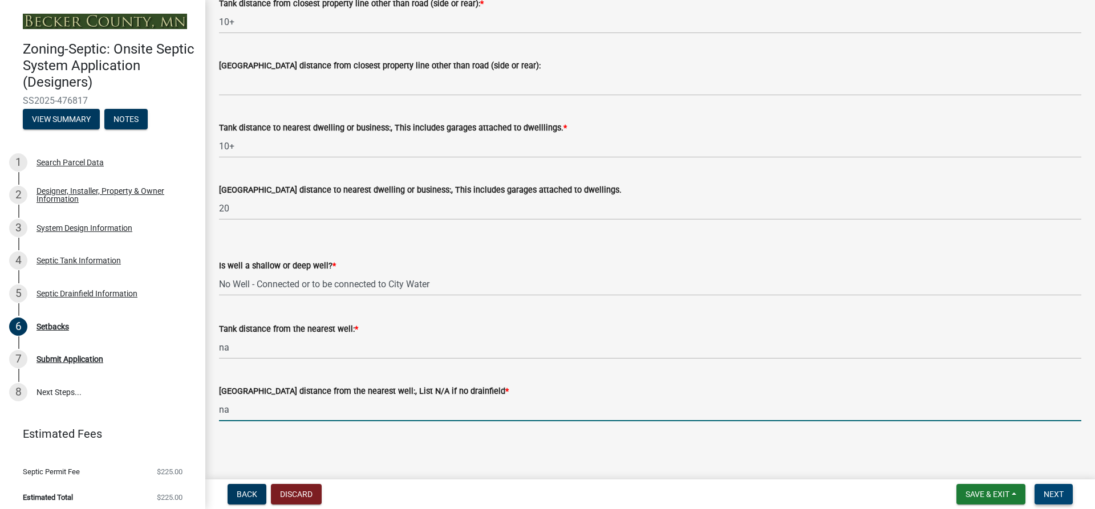
type input "na"
click at [1056, 492] on span "Next" at bounding box center [1053, 494] width 20 height 9
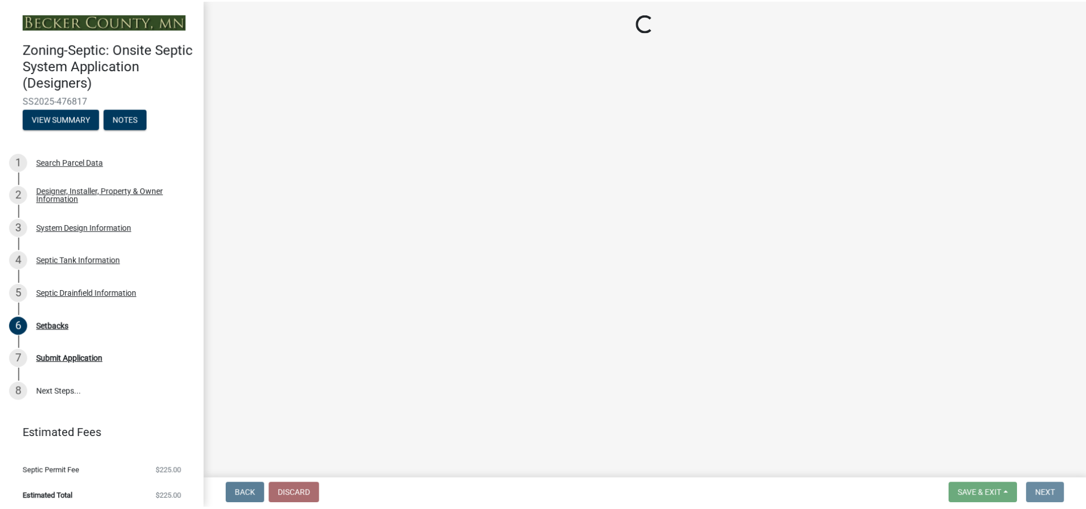
scroll to position [0, 0]
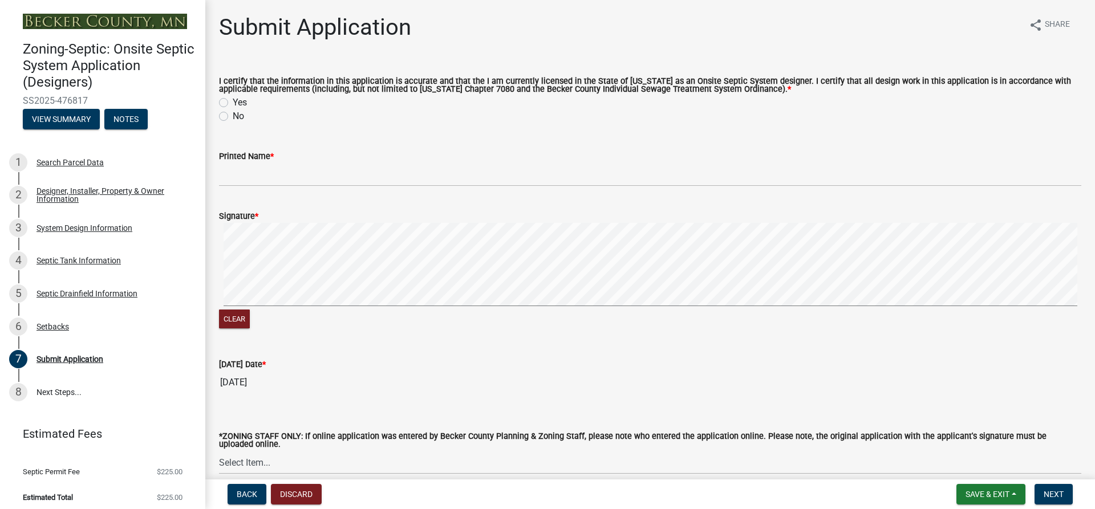
click at [233, 103] on label "Yes" at bounding box center [240, 103] width 14 height 14
click at [233, 103] on input "Yes" at bounding box center [236, 99] width 7 height 7
radio input "true"
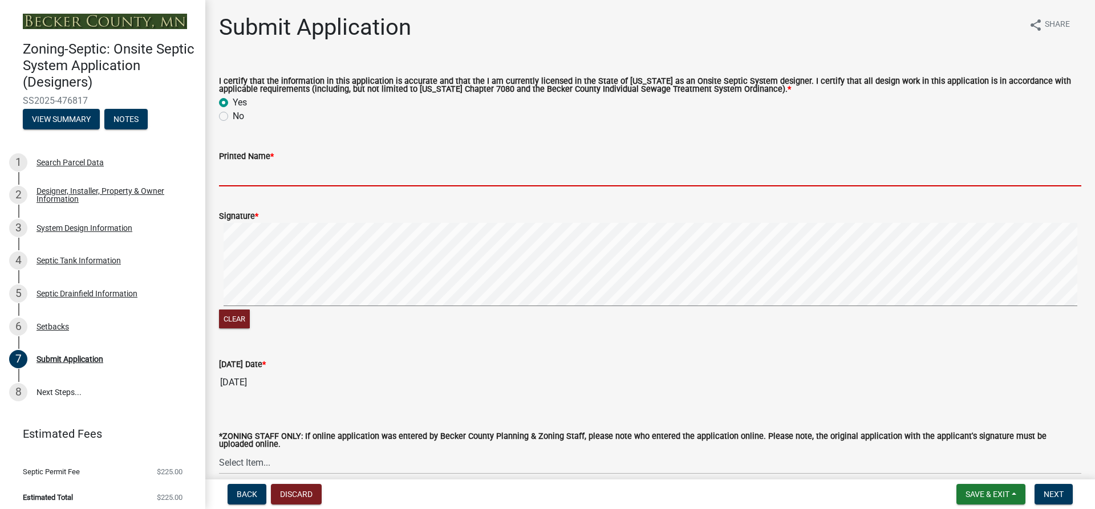
click at [266, 177] on input "Printed Name *" at bounding box center [650, 174] width 862 height 23
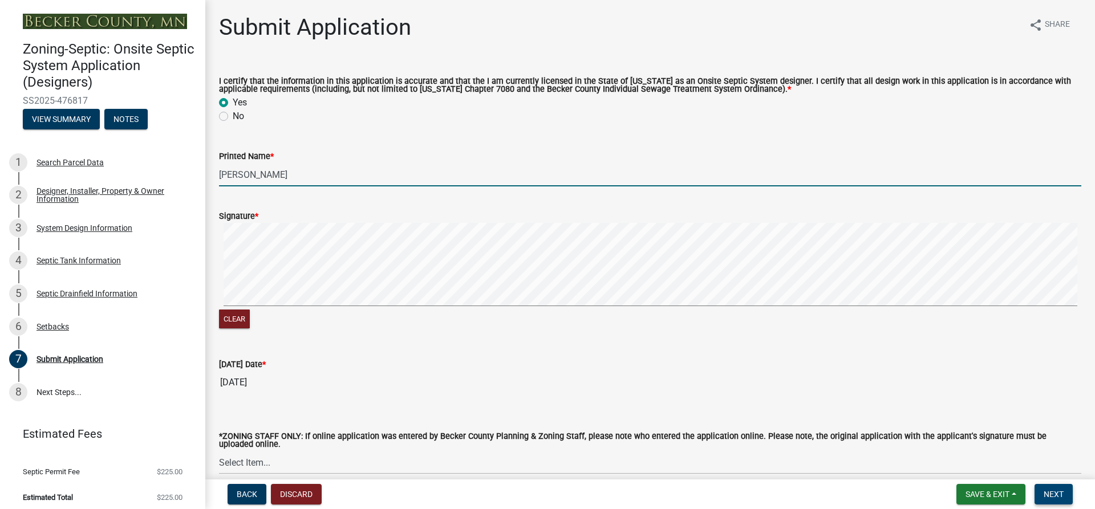
type input "[PERSON_NAME]"
click at [1055, 494] on span "Next" at bounding box center [1053, 494] width 20 height 9
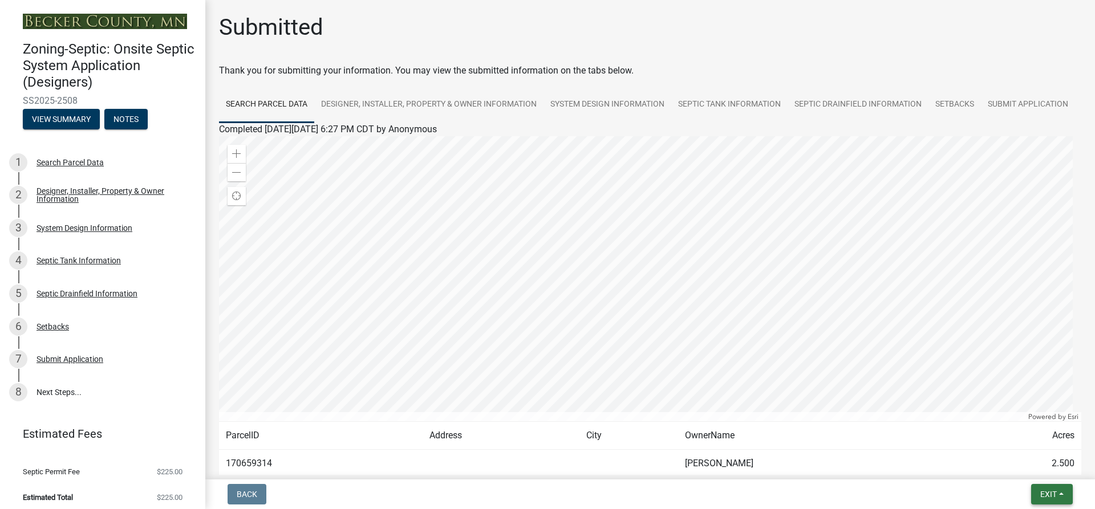
click at [1055, 494] on span "Exit" at bounding box center [1048, 494] width 17 height 9
click at [1006, 465] on button "Save & Exit" at bounding box center [1026, 464] width 91 height 27
